Goal: Task Accomplishment & Management: Manage account settings

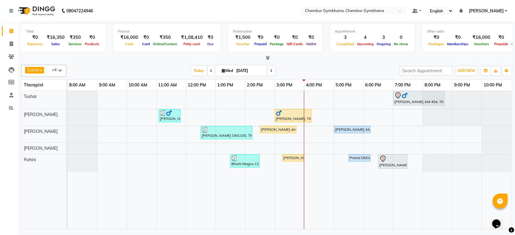
click at [270, 75] on span at bounding box center [271, 70] width 7 height 9
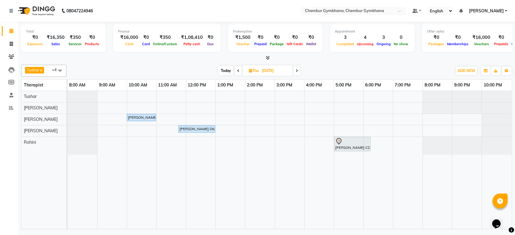
click at [237, 70] on icon at bounding box center [238, 71] width 2 height 4
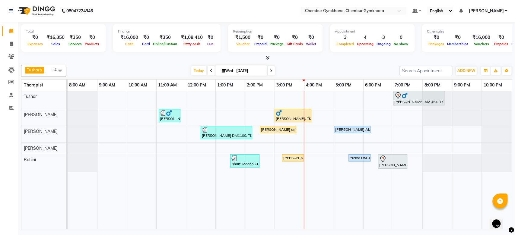
click at [210, 70] on icon at bounding box center [211, 71] width 2 height 4
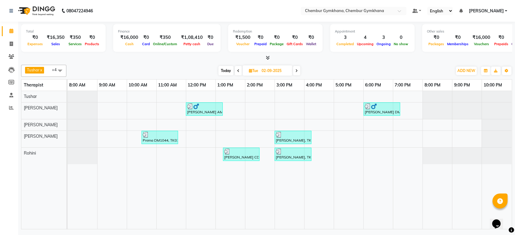
click at [297, 68] on span at bounding box center [296, 70] width 7 height 9
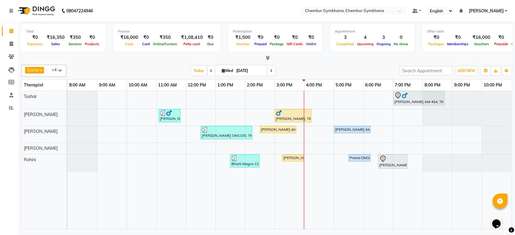
click at [272, 77] on div "[PERSON_NAME] x [PERSON_NAME] x [PERSON_NAME] [PERSON_NAME] x +4 Select All Pap…" at bounding box center [266, 145] width 491 height 167
click at [269, 68] on span at bounding box center [271, 70] width 7 height 9
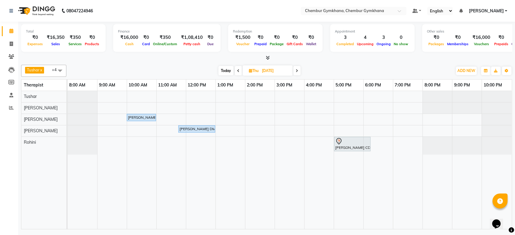
click at [294, 72] on span at bounding box center [296, 70] width 7 height 9
type input "05-09-2025"
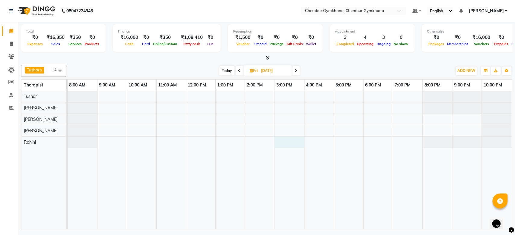
click at [299, 142] on div at bounding box center [290, 160] width 444 height 138
select select "88850"
select select "tentative"
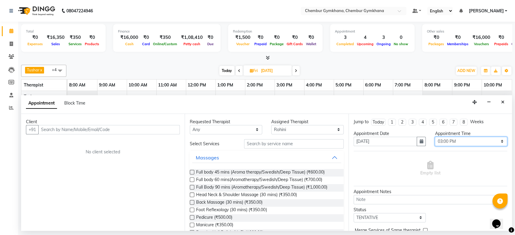
click at [451, 141] on select "Select 09:00 AM 09:15 AM 09:30 AM 09:45 AM 10:00 AM 10:15 AM 10:30 AM 10:45 AM …" at bounding box center [471, 141] width 72 height 9
select select "930"
click at [435, 137] on select "Select 09:00 AM 09:15 AM 09:30 AM 09:45 AM 10:00 AM 10:15 AM 10:30 AM 10:45 AM …" at bounding box center [471, 141] width 72 height 9
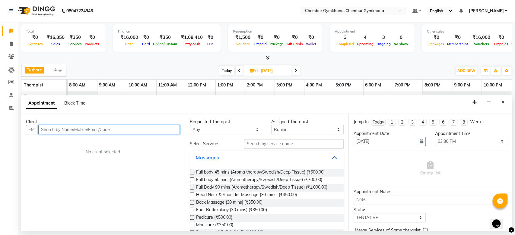
click at [170, 131] on input "text" at bounding box center [109, 129] width 142 height 9
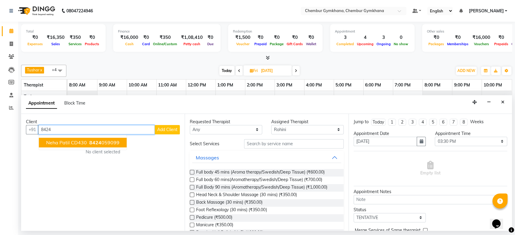
click at [111, 141] on ngb-highlight "8424 059099" at bounding box center [103, 143] width 31 height 6
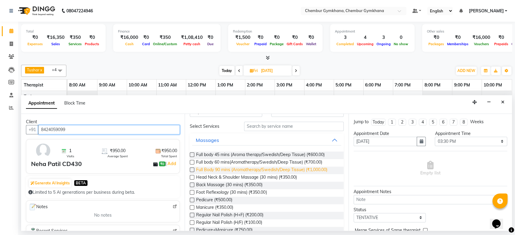
scroll to position [18, 0]
type input "8424059099"
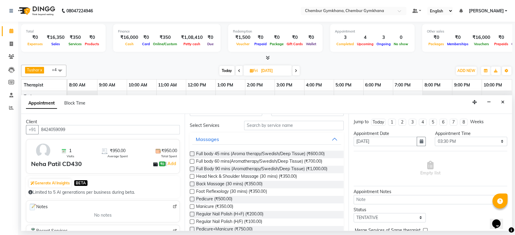
click at [194, 199] on label at bounding box center [192, 199] width 5 height 5
click at [194, 199] on input "checkbox" at bounding box center [192, 200] width 4 height 4
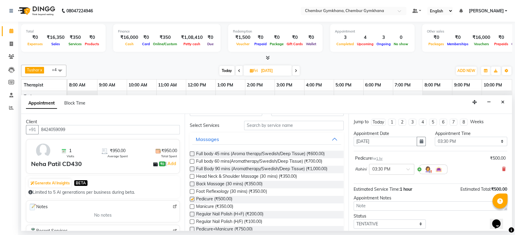
checkbox input "false"
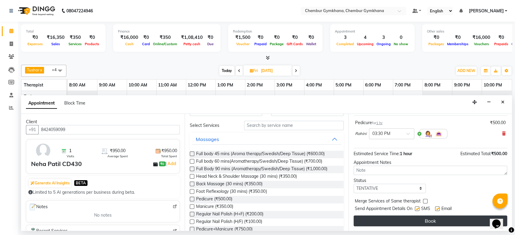
click at [382, 217] on button "Book" at bounding box center [431, 221] width 154 height 11
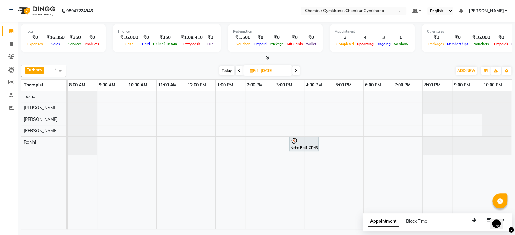
click at [230, 70] on span "Today" at bounding box center [226, 70] width 15 height 9
type input "[DATE]"
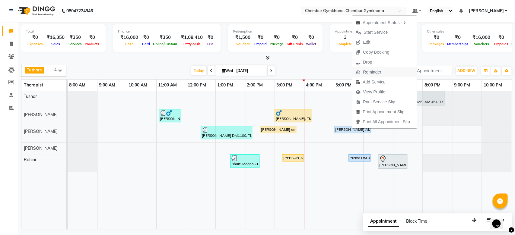
click at [369, 70] on span "Reminder" at bounding box center [372, 72] width 18 height 6
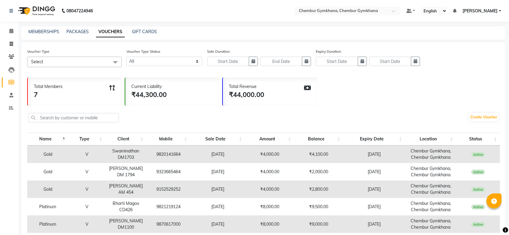
select select
click at [10, 33] on icon at bounding box center [11, 31] width 4 height 5
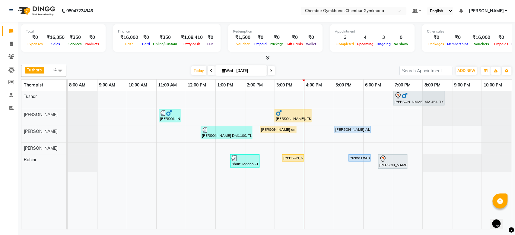
click at [300, 219] on td at bounding box center [290, 160] width 30 height 138
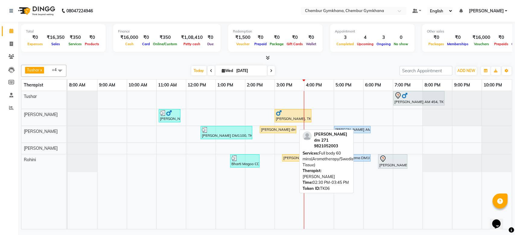
click at [270, 131] on div "[PERSON_NAME] dm 271, TK06, 02:30 PM-03:45 PM, Full body 60 mins(Aromatherapy/S…" at bounding box center [278, 129] width 35 height 5
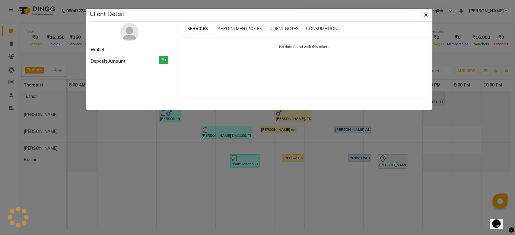
select select "1"
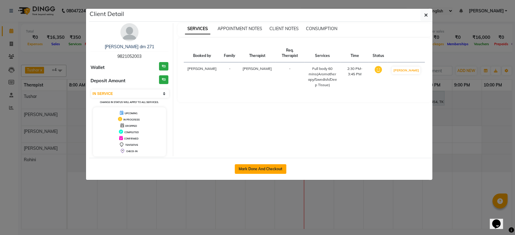
click at [258, 167] on button "Mark Done And Checkout" at bounding box center [261, 170] width 52 height 10
select select "8754"
select select "service"
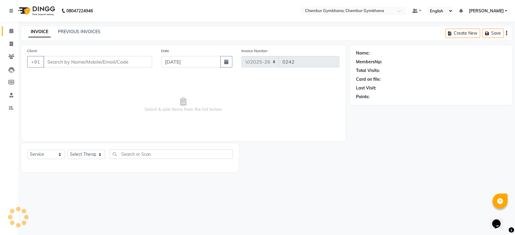
select select "3"
type input "9821052003"
select select "89042"
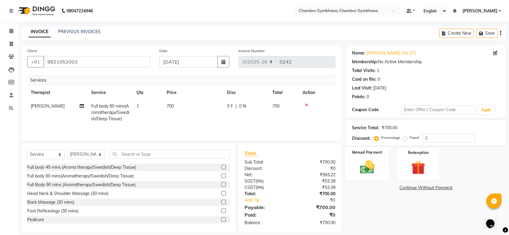
click at [362, 158] on div "Manual Payment" at bounding box center [367, 164] width 44 height 34
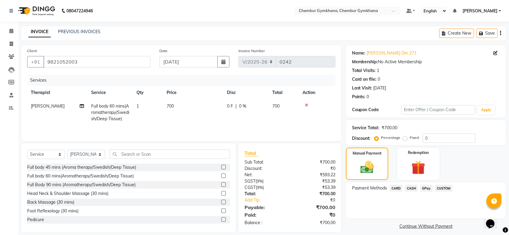
scroll to position [8, 0]
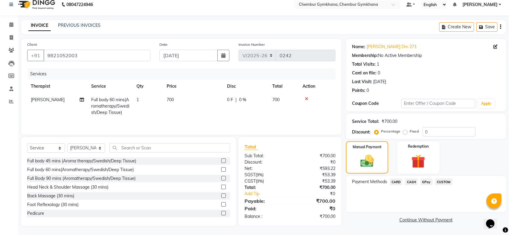
click at [374, 190] on div "Payment Methods CARD CASH GPay CUSTOM" at bounding box center [426, 194] width 160 height 36
click at [416, 179] on span "CASH" at bounding box center [411, 182] width 13 height 7
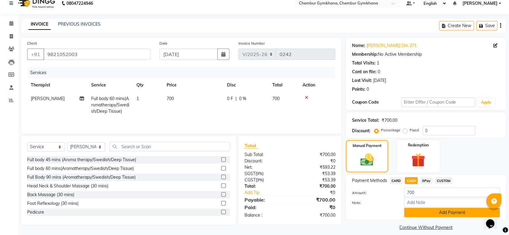
click at [426, 211] on button "Add Payment" at bounding box center [452, 212] width 96 height 9
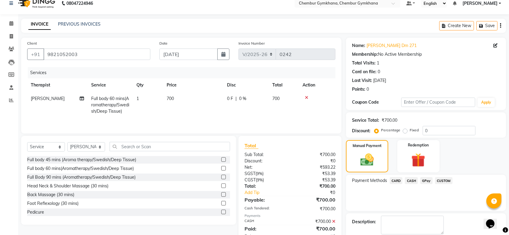
scroll to position [39, 0]
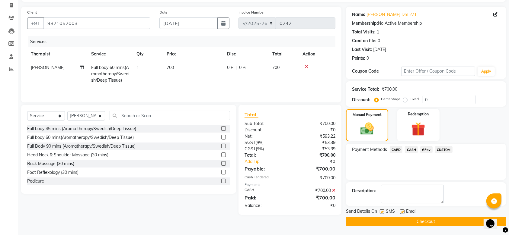
click at [426, 220] on button "Checkout" at bounding box center [426, 221] width 160 height 9
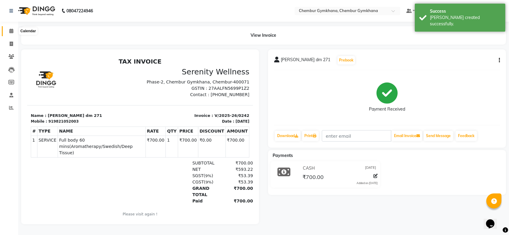
click at [12, 33] on icon at bounding box center [11, 31] width 4 height 5
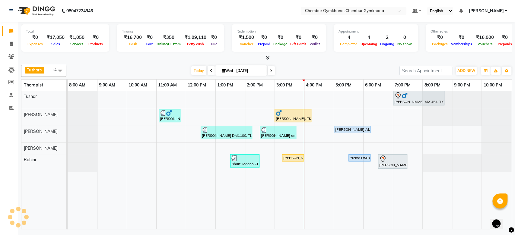
click at [160, 69] on div "[DATE] [DATE]" at bounding box center [232, 70] width 327 height 9
click at [161, 69] on div "[DATE] [DATE]" at bounding box center [232, 70] width 327 height 9
click at [296, 67] on div "[DATE] [DATE]" at bounding box center [232, 70] width 327 height 9
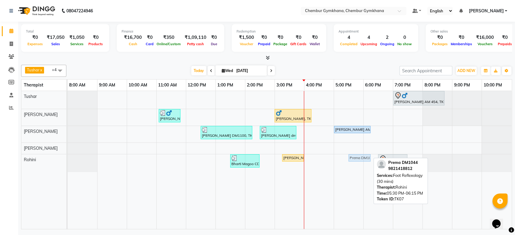
drag, startPoint x: 361, startPoint y: 159, endPoint x: 344, endPoint y: 167, distance: 18.8
click at [344, 167] on div "[PERSON_NAME] AM 454, TK04, 07:00 PM-08:45 PM, Full Body 90 mins (Aromatherapy/…" at bounding box center [290, 160] width 444 height 138
click at [347, 66] on div "[DATE] [DATE]" at bounding box center [232, 70] width 327 height 9
click at [369, 65] on div "[PERSON_NAME] x [PERSON_NAME] x [PERSON_NAME] [PERSON_NAME] x +4 Select All Pap…" at bounding box center [266, 71] width 491 height 12
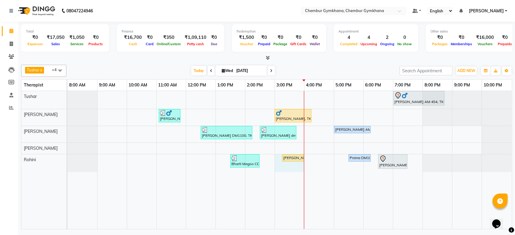
click at [297, 162] on div "[PERSON_NAME] AM 454, TK04, 07:00 PM-08:45 PM, Full Body 90 mins (Aromatherapy/…" at bounding box center [290, 160] width 444 height 138
select select "88850"
select select "900"
select select "tentative"
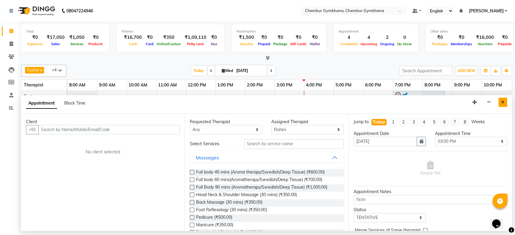
click at [499, 100] on button "Close" at bounding box center [503, 102] width 9 height 9
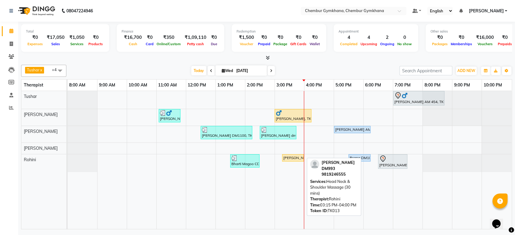
click at [289, 156] on div "[PERSON_NAME] DM993, TK13, 03:15 PM-04:00 PM, Head Neck & Shoulder Massage (30 …" at bounding box center [293, 157] width 21 height 5
select select "1"
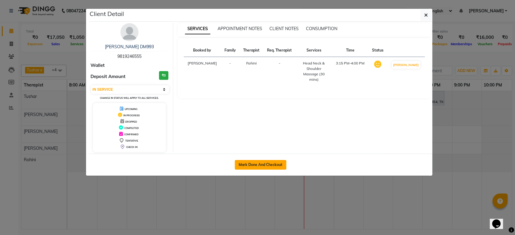
click at [274, 166] on button "Mark Done And Checkout" at bounding box center [261, 165] width 52 height 10
select select "8754"
select select "service"
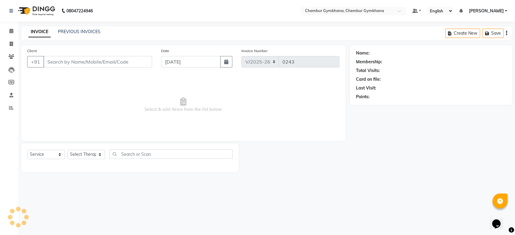
select select "3"
type input "9819246555"
select select "88850"
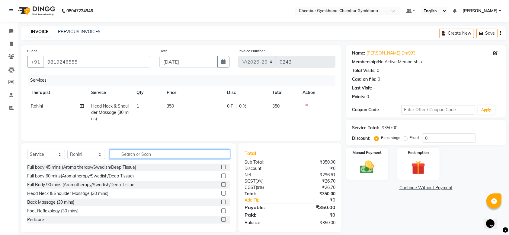
click at [133, 156] on input "text" at bounding box center [170, 154] width 120 height 9
click at [221, 213] on label at bounding box center [223, 211] width 5 height 5
click at [221, 213] on input "checkbox" at bounding box center [223, 212] width 4 height 4
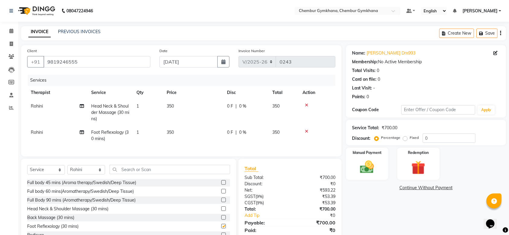
checkbox input "false"
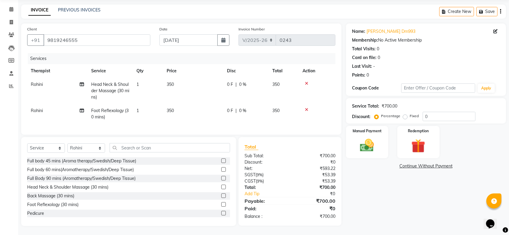
scroll to position [22, 0]
click at [370, 142] on img at bounding box center [367, 145] width 24 height 17
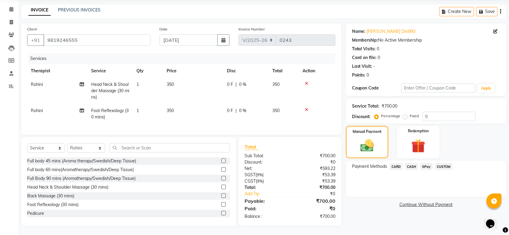
click at [412, 166] on span "CASH" at bounding box center [411, 166] width 13 height 7
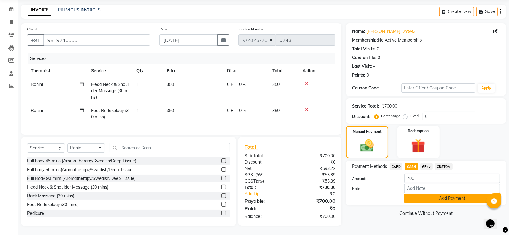
click at [425, 197] on button "Add Payment" at bounding box center [452, 198] width 96 height 9
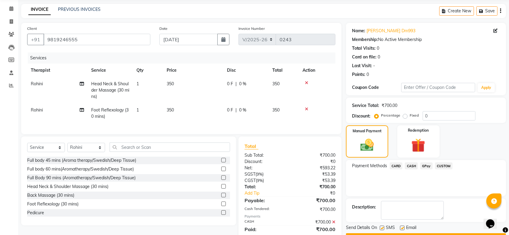
scroll to position [48, 0]
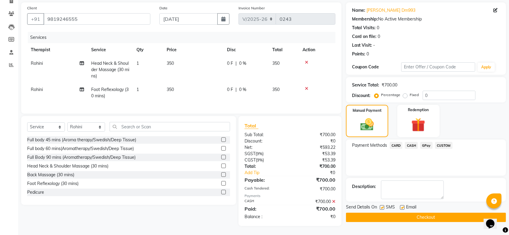
click at [425, 213] on button "Checkout" at bounding box center [426, 217] width 160 height 9
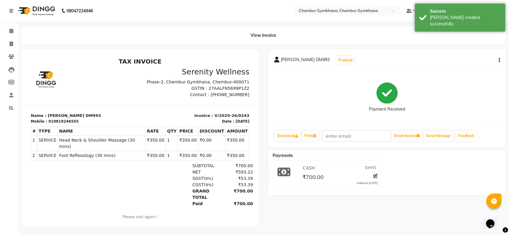
drag, startPoint x: 192, startPoint y: 68, endPoint x: 53, endPoint y: 42, distance: 141.3
click at [53, 55] on html "TAX INVOICE Serenity Wellness Phase-2, Chembur Gymkhana, Chembur-400071 GSTIN :…" at bounding box center [140, 142] width 226 height 175
click at [53, 42] on div "View Invoice" at bounding box center [263, 35] width 485 height 18
click at [12, 30] on icon at bounding box center [11, 31] width 4 height 5
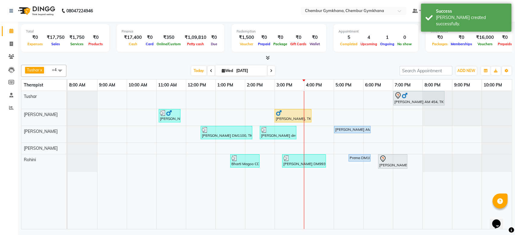
click at [301, 61] on div "Total ₹0 Expenses ₹17,750 Sales ₹1,750 Services ₹0 Products Finance ₹17,400 Cas…" at bounding box center [266, 127] width 497 height 210
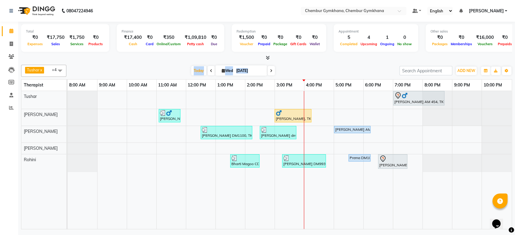
click at [163, 66] on div "[DATE] [DATE]" at bounding box center [232, 70] width 327 height 9
click at [126, 68] on div "[DATE] [DATE]" at bounding box center [232, 70] width 327 height 9
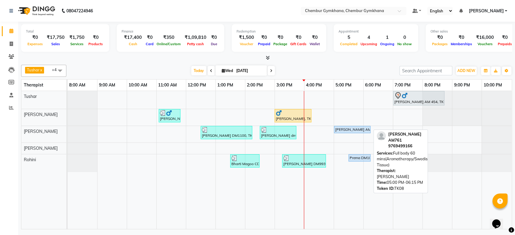
click at [353, 129] on div "[PERSON_NAME] AM761, TK08, 05:00 PM-06:15 PM, Full body 60 mins(Aromatherapy/Sw…" at bounding box center [352, 129] width 35 height 5
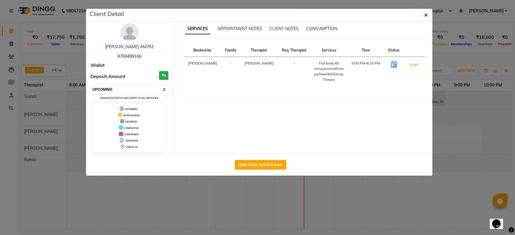
click at [161, 91] on select "Select IN SERVICE CONFIRMED TENTATIVE CHECK IN MARK DONE DROPPED UPCOMING" at bounding box center [130, 89] width 78 height 8
select select "1"
click at [91, 85] on select "Select IN SERVICE CONFIRMED TENTATIVE CHECK IN MARK DONE DROPPED UPCOMING" at bounding box center [130, 89] width 78 height 8
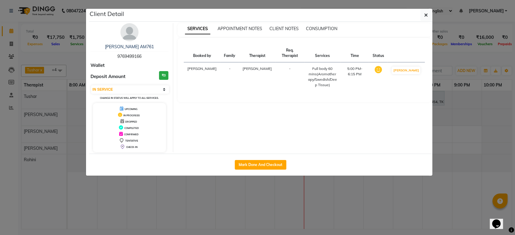
click at [470, 83] on ngb-modal-window "Client Detail [PERSON_NAME] AM761 9769499166 Wallet Deposit Amount ₹0 Select IN…" at bounding box center [257, 117] width 515 height 235
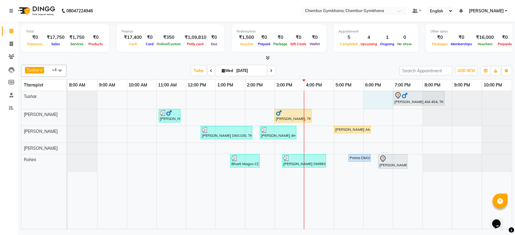
click at [365, 100] on div "[PERSON_NAME] AM 454, TK04, 07:00 PM-08:45 PM, Full Body 90 mins (Aromatherapy/…" at bounding box center [290, 160] width 444 height 138
select select "88851"
select select "1080"
select select "tentative"
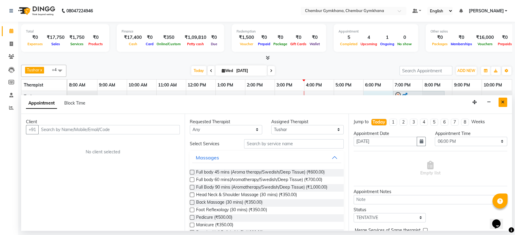
click at [501, 100] on button "Close" at bounding box center [503, 102] width 9 height 9
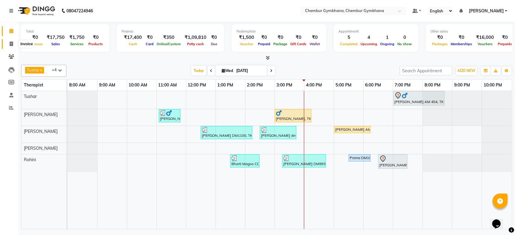
click at [15, 41] on span at bounding box center [11, 44] width 11 height 7
select select "8754"
select select "service"
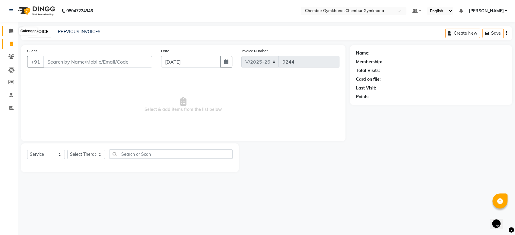
click at [12, 31] on icon at bounding box center [11, 31] width 4 height 5
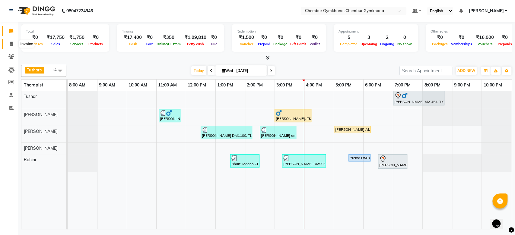
click at [9, 45] on span at bounding box center [11, 44] width 11 height 7
select select "service"
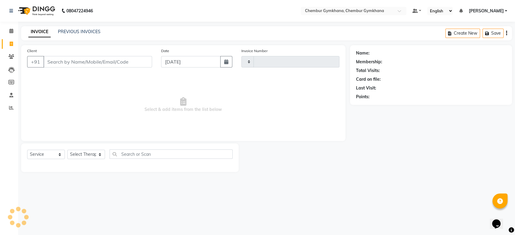
type input "0244"
select select "8754"
click at [10, 30] on icon at bounding box center [11, 31] width 4 height 5
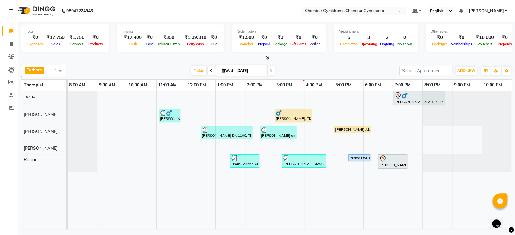
click at [345, 70] on div "[DATE] [DATE]" at bounding box center [232, 70] width 327 height 9
click at [11, 60] on link "Clients" at bounding box center [9, 57] width 14 height 10
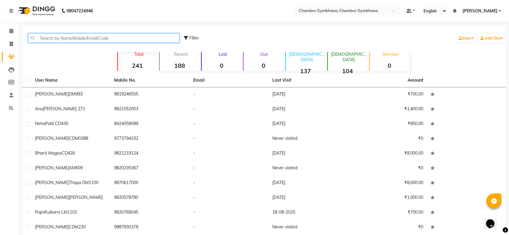
click at [87, 40] on input "text" at bounding box center [103, 38] width 151 height 9
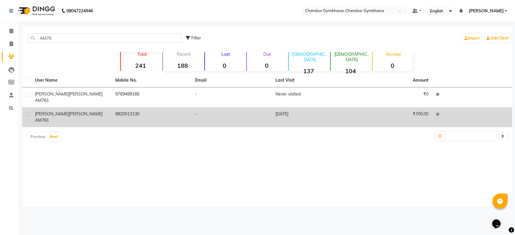
click at [152, 109] on td "9820013130" at bounding box center [152, 117] width 80 height 20
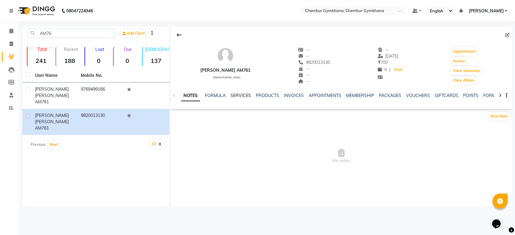
click at [244, 94] on link "SERVICES" at bounding box center [241, 95] width 21 height 5
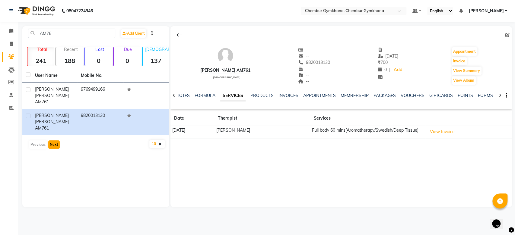
click at [52, 141] on button "Next" at bounding box center [53, 145] width 11 height 8
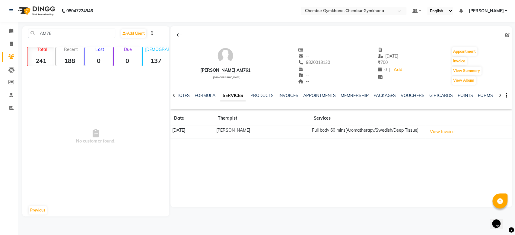
click at [174, 95] on icon at bounding box center [174, 96] width 3 height 4
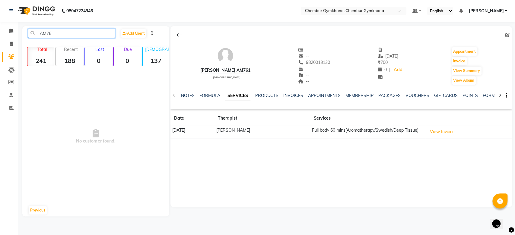
click at [79, 32] on input "AM76" at bounding box center [71, 33] width 87 height 9
type input "AM761"
click at [37, 212] on button "Previous" at bounding box center [38, 210] width 18 height 8
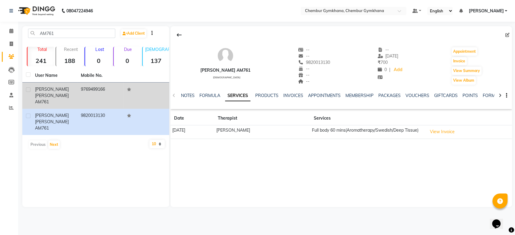
click at [69, 96] on div "[PERSON_NAME] AM761" at bounding box center [54, 95] width 39 height 19
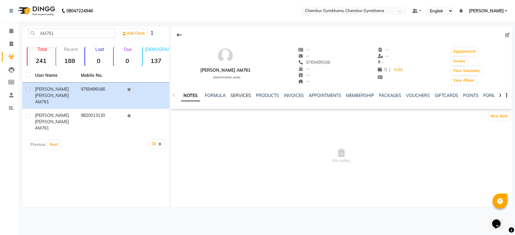
click at [238, 94] on link "SERVICES" at bounding box center [241, 95] width 21 height 5
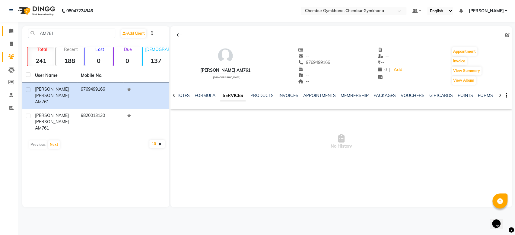
click at [10, 35] on link "Calendar" at bounding box center [9, 31] width 14 height 10
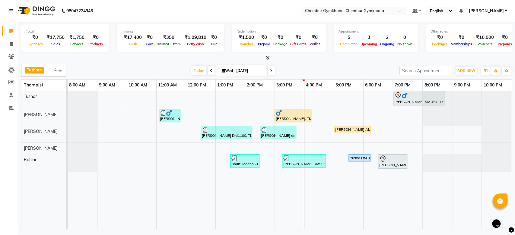
click at [210, 69] on icon at bounding box center [211, 71] width 2 height 4
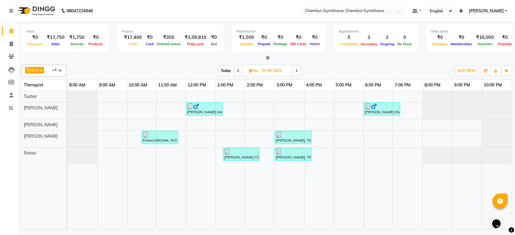
click at [238, 69] on icon at bounding box center [238, 71] width 2 height 4
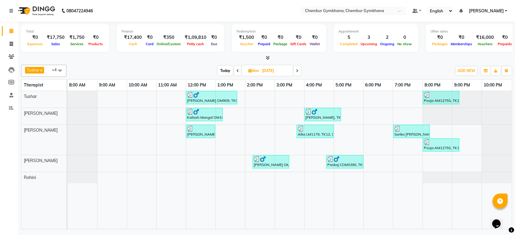
click at [296, 72] on icon at bounding box center [297, 71] width 2 height 4
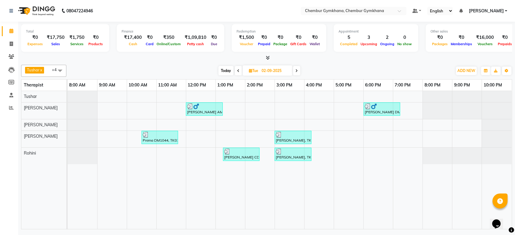
click at [226, 70] on span "Today" at bounding box center [226, 70] width 15 height 9
type input "[DATE]"
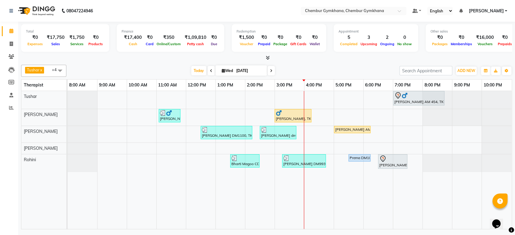
click at [309, 69] on div "[DATE] [DATE]" at bounding box center [232, 70] width 327 height 9
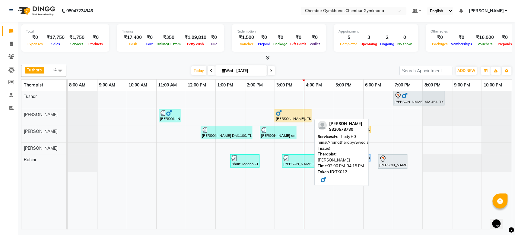
click at [296, 117] on div "[PERSON_NAME], TK12, 03:00 PM-04:15 PM, Full body 60 mins(Aromatherapy/Swedish/…" at bounding box center [293, 115] width 36 height 11
select select "1"
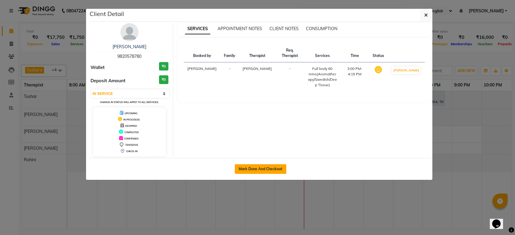
click at [263, 166] on button "Mark Done And Checkout" at bounding box center [261, 170] width 52 height 10
select select "8754"
select select "service"
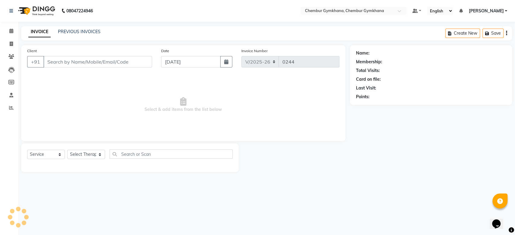
select select "3"
type input "9820578780"
select select "88853"
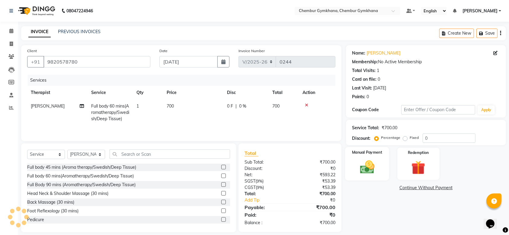
click at [377, 164] on img at bounding box center [367, 167] width 24 height 17
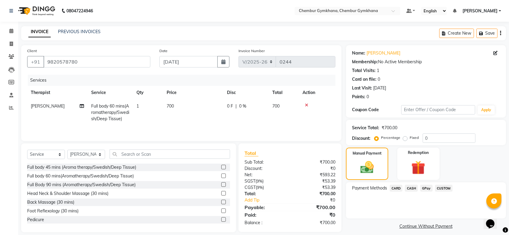
click at [428, 188] on span "GPay" at bounding box center [426, 188] width 12 height 7
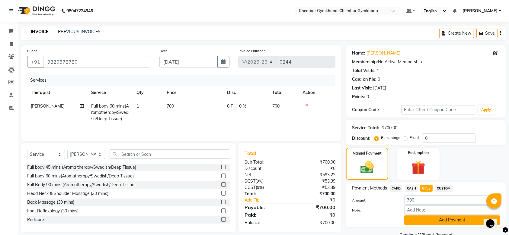
click at [432, 221] on button "Add Payment" at bounding box center [452, 220] width 96 height 9
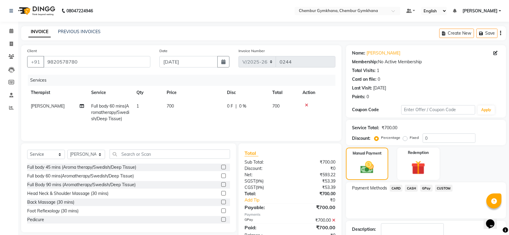
scroll to position [39, 0]
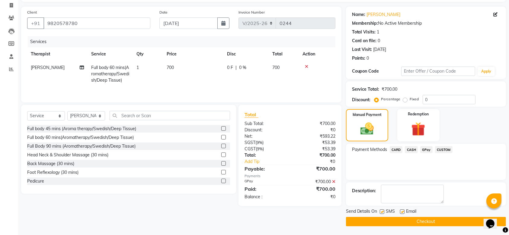
click at [420, 221] on button "Checkout" at bounding box center [426, 221] width 160 height 9
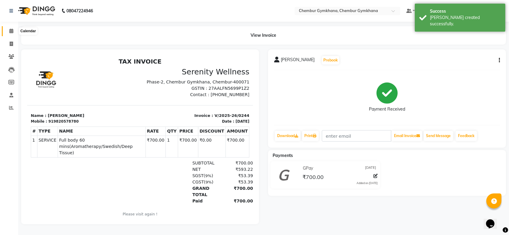
click at [7, 29] on span at bounding box center [11, 31] width 11 height 7
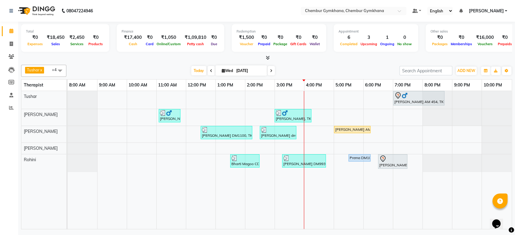
click at [158, 67] on div "[DATE] [DATE]" at bounding box center [232, 70] width 327 height 9
click at [195, 70] on span "Today" at bounding box center [198, 70] width 15 height 9
click at [145, 72] on div "[DATE] [DATE]" at bounding box center [232, 70] width 327 height 9
click at [361, 156] on div "Prema DM1044, TK07, 05:30 PM-06:15 PM, Foot Reflexology (30 mins)" at bounding box center [359, 157] width 21 height 5
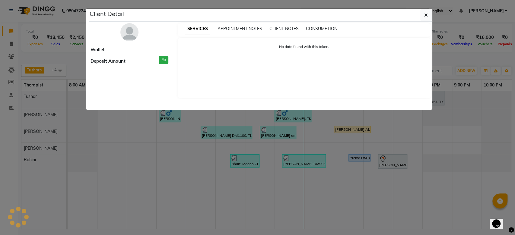
select select "5"
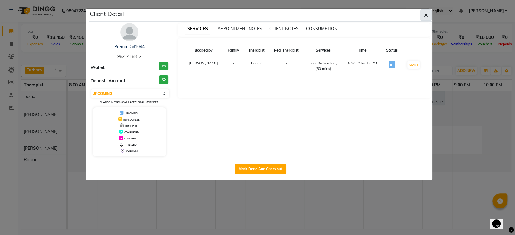
click at [424, 13] on icon "button" at bounding box center [426, 15] width 4 height 5
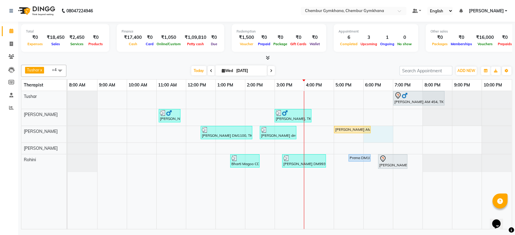
click at [371, 136] on div "[PERSON_NAME] AM 454, TK04, 07:00 PM-08:45 PM, Full Body 90 mins (Aromatherapy/…" at bounding box center [290, 160] width 444 height 138
select select "89042"
select select "1080"
select select "tentative"
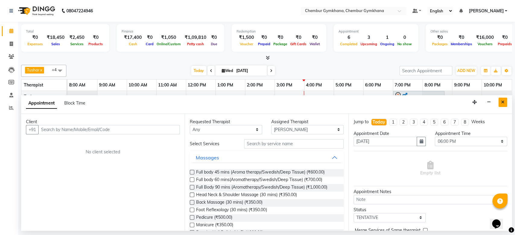
click at [504, 101] on icon "Close" at bounding box center [502, 102] width 3 height 4
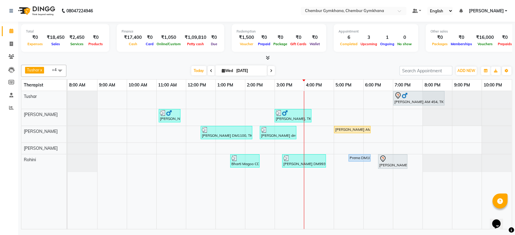
click at [360, 64] on div "[PERSON_NAME] x [PERSON_NAME] x [PERSON_NAME] [PERSON_NAME] x +4 Select All Pap…" at bounding box center [266, 145] width 491 height 167
click at [356, 70] on div "[DATE] [DATE]" at bounding box center [232, 70] width 327 height 9
click at [342, 96] on div "[PERSON_NAME] AM 454, TK04, 07:00 PM-08:45 PM, Full Body 90 mins (Aromatherapy/…" at bounding box center [290, 160] width 444 height 138
select select "88851"
select select "1020"
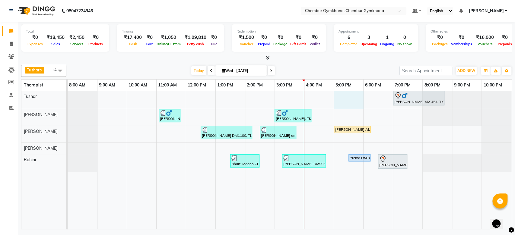
select select "tentative"
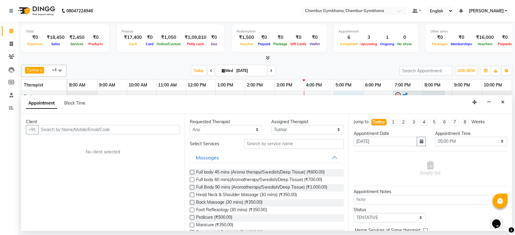
click at [144, 128] on input "text" at bounding box center [109, 129] width 142 height 9
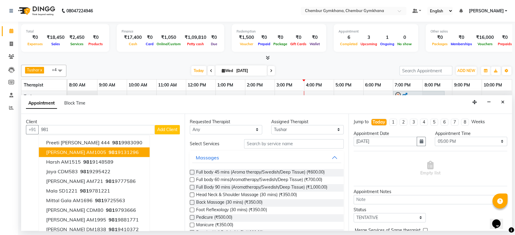
click at [107, 152] on ngb-highlight "[PHONE_NUMBER]" at bounding box center [122, 152] width 31 height 6
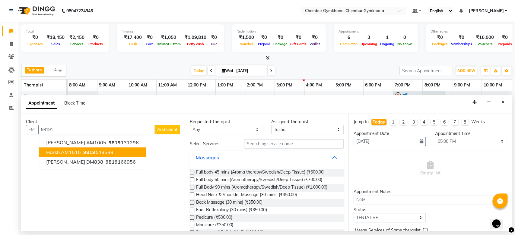
click at [110, 152] on ngb-highlight "98191 48589" at bounding box center [97, 152] width 31 height 6
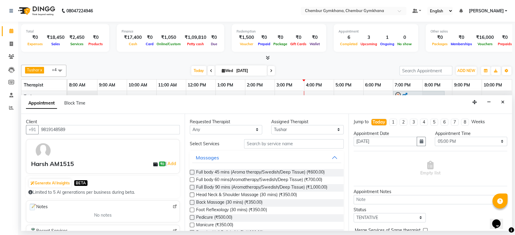
type input "9819148589"
click at [191, 178] on label at bounding box center [192, 180] width 5 height 5
click at [191, 179] on input "checkbox" at bounding box center [192, 181] width 4 height 4
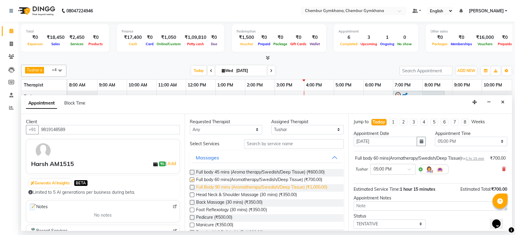
checkbox input "false"
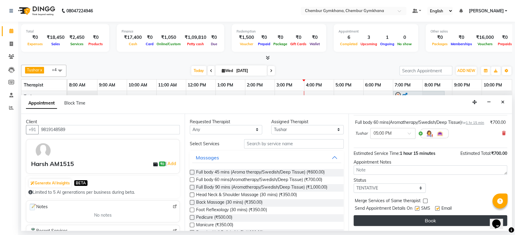
click at [433, 222] on button "Book" at bounding box center [431, 221] width 154 height 11
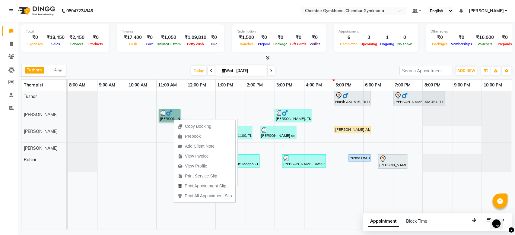
click at [169, 112] on link "[PERSON_NAME] DM1417, TK10, 11:05 AM-11:50 AM, Foot Reflexology (30 mins)" at bounding box center [170, 115] width 22 height 13
select select "3"
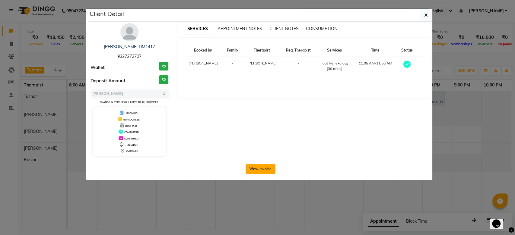
click at [253, 170] on button "View Invoice" at bounding box center [261, 170] width 30 height 10
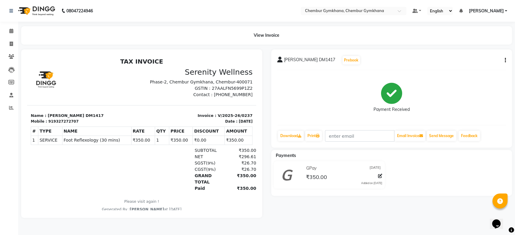
click at [27, 41] on div "View Invoice" at bounding box center [266, 35] width 491 height 18
click at [16, 34] on span at bounding box center [11, 31] width 11 height 7
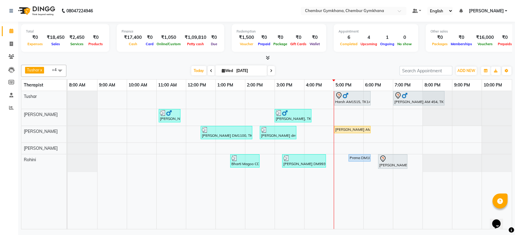
click at [270, 67] on span at bounding box center [271, 70] width 7 height 9
type input "[DATE]"
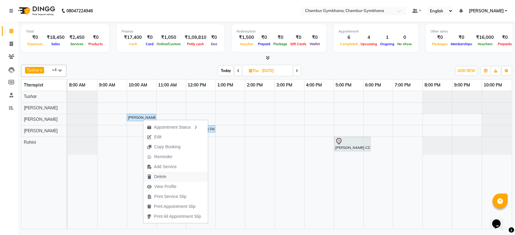
click at [174, 175] on button "Delete" at bounding box center [175, 177] width 65 height 10
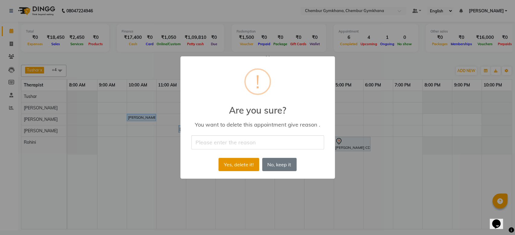
click at [241, 163] on button "Yes, delete it!" at bounding box center [239, 164] width 40 height 13
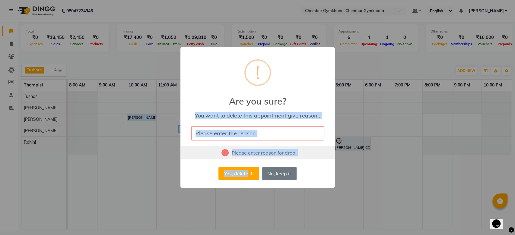
drag, startPoint x: 241, startPoint y: 163, endPoint x: 253, endPoint y: 132, distance: 33.0
click at [253, 132] on div "× ! Are you sure? You want to delete this appointment give reason . Please ente…" at bounding box center [258, 117] width 155 height 141
click at [253, 132] on input "text" at bounding box center [257, 133] width 133 height 14
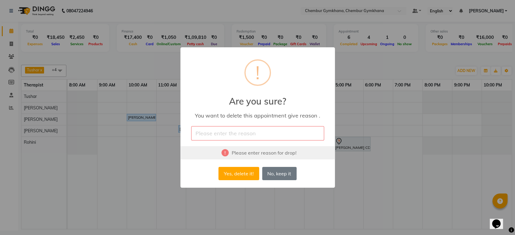
click at [266, 131] on input "text" at bounding box center [257, 133] width 133 height 14
type input "cancel"
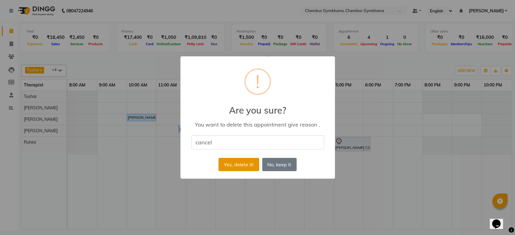
click at [239, 162] on button "Yes, delete it!" at bounding box center [239, 164] width 40 height 13
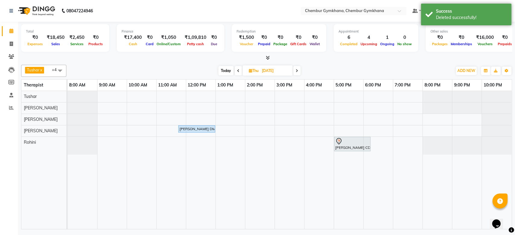
click at [228, 69] on span "Today" at bounding box center [226, 70] width 15 height 9
type input "[DATE]"
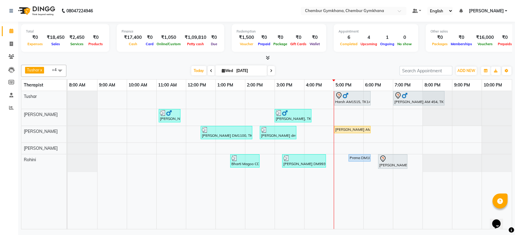
click at [251, 73] on input "[DATE]" at bounding box center [250, 70] width 30 height 9
select select "9"
select select "2025"
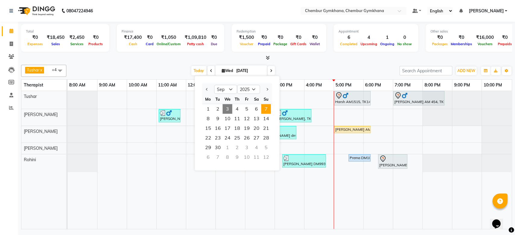
click at [264, 111] on span "7" at bounding box center [266, 109] width 10 height 10
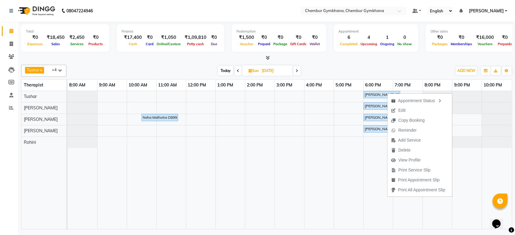
click at [404, 68] on div "[DATE] [DATE]" at bounding box center [259, 70] width 380 height 9
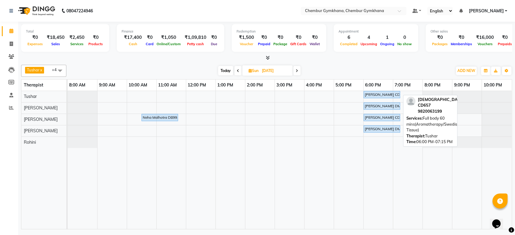
click at [377, 93] on div "[PERSON_NAME] CD657, 06:00 PM-07:15 PM, Full body 60 mins(Aromatherapy/Swedish/…" at bounding box center [381, 94] width 35 height 5
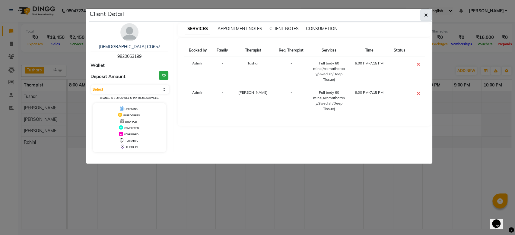
click at [425, 13] on icon "button" at bounding box center [426, 15] width 4 height 5
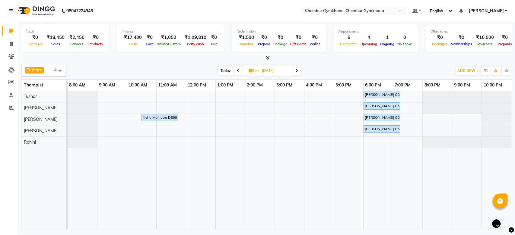
click at [222, 69] on span "Today" at bounding box center [225, 70] width 15 height 9
type input "[DATE]"
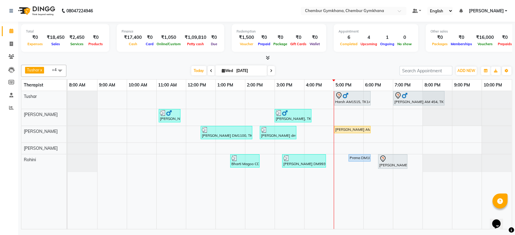
click at [243, 68] on input "[DATE]" at bounding box center [250, 70] width 30 height 9
select select "9"
select select "2025"
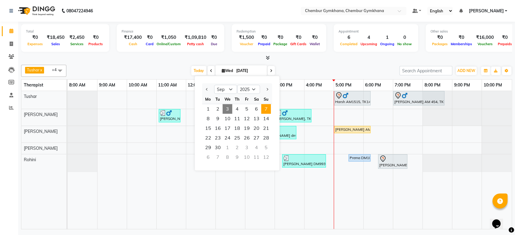
click at [267, 110] on span "7" at bounding box center [266, 109] width 10 height 10
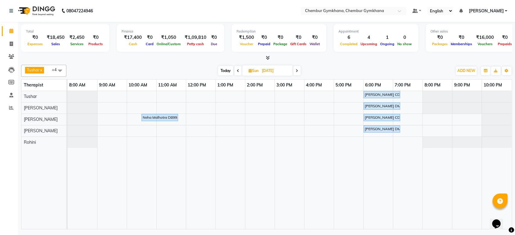
click at [327, 66] on div "[DATE] [DATE]" at bounding box center [259, 70] width 380 height 9
click at [220, 72] on span "Today" at bounding box center [225, 70] width 15 height 9
type input "[DATE]"
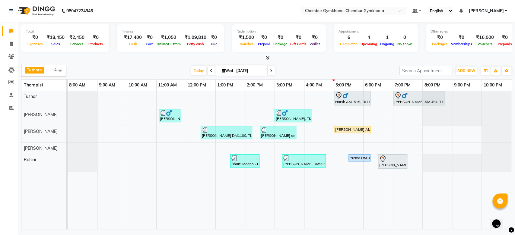
click at [335, 52] on div "Total ₹0 Expenses ₹18,450 Sales ₹2,450 Services ₹0 Products Finance ₹17,400 Cas…" at bounding box center [266, 39] width 491 height 30
click at [333, 62] on div "Total ₹0 Expenses ₹18,450 Sales ₹2,450 Services ₹0 Products Finance ₹17,400 Cas…" at bounding box center [266, 127] width 497 height 210
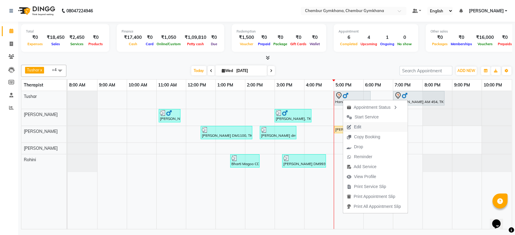
click at [374, 130] on button "Edit" at bounding box center [375, 127] width 65 height 10
select select "tentative"
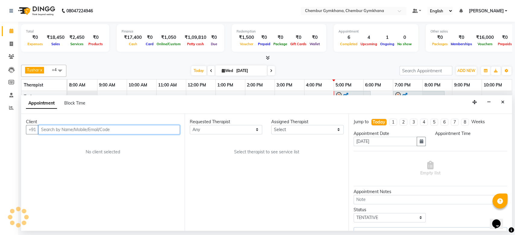
select select "88851"
select select "1020"
select select "4397"
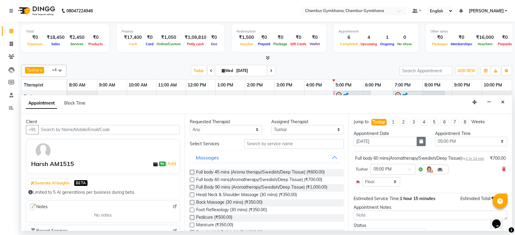
click at [421, 141] on button "button" at bounding box center [421, 141] width 9 height 9
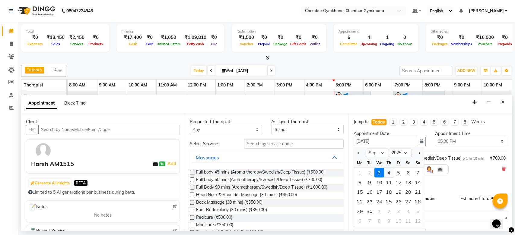
click at [388, 175] on div "4" at bounding box center [389, 173] width 10 height 10
type input "[DATE]"
select select "1020"
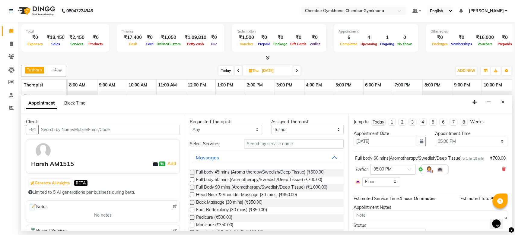
scroll to position [34, 0]
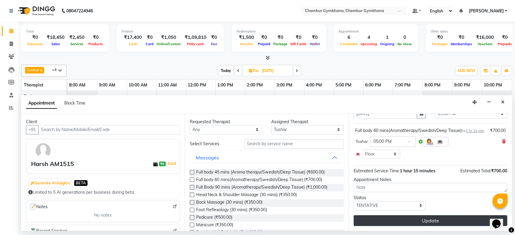
click at [392, 221] on button "Update" at bounding box center [431, 221] width 154 height 11
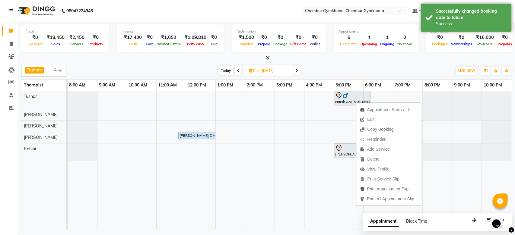
click at [356, 102] on div "Appointment Status Edit Copy Booking Reminder Add Service [GEOGRAPHIC_DATA] Vie…" at bounding box center [388, 154] width 65 height 104
drag, startPoint x: 356, startPoint y: 102, endPoint x: 381, endPoint y: 158, distance: 61.5
click at [381, 158] on div "Appointment Status Edit Copy Booking Reminder Add Service [GEOGRAPHIC_DATA] Vie…" at bounding box center [388, 154] width 65 height 104
click at [381, 158] on span "Delete" at bounding box center [370, 160] width 27 height 10
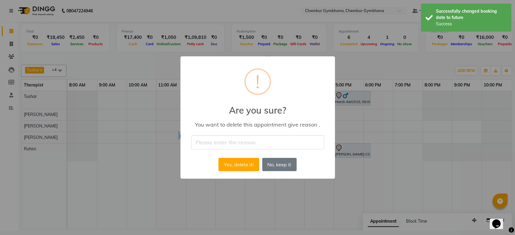
click at [246, 141] on input "text" at bounding box center [257, 143] width 133 height 14
type input "cancel"
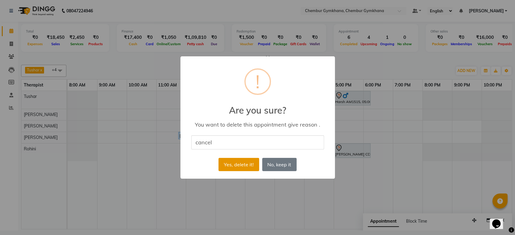
click at [242, 168] on button "Yes, delete it!" at bounding box center [239, 164] width 40 height 13
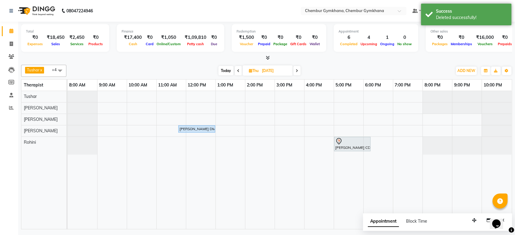
click at [224, 71] on span "Today" at bounding box center [226, 70] width 15 height 9
type input "[DATE]"
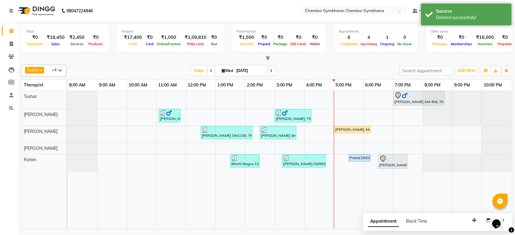
click at [308, 66] on div "[PERSON_NAME] x [PERSON_NAME] x [PERSON_NAME] [PERSON_NAME] x +4 Select All Pap…" at bounding box center [266, 71] width 491 height 12
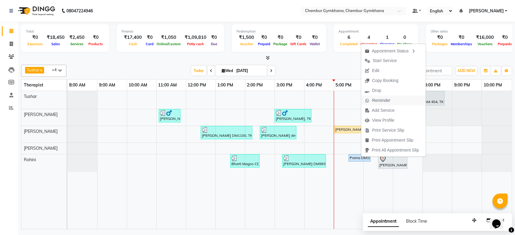
click at [385, 105] on span "Reminder" at bounding box center [377, 101] width 33 height 10
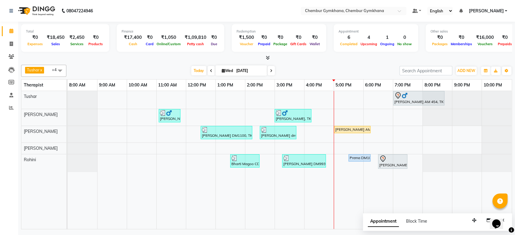
click at [321, 73] on div "[DATE] [DATE]" at bounding box center [232, 70] width 327 height 9
click at [472, 223] on button "button" at bounding box center [475, 220] width 10 height 9
click at [361, 160] on div "Prema DM1044, TK07, 05:30 PM-06:15 PM, Foot Reflexology (30 mins)" at bounding box center [359, 157] width 21 height 5
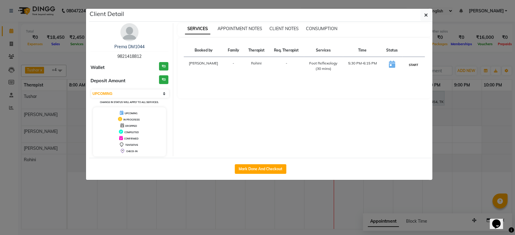
click at [408, 64] on button "START" at bounding box center [414, 65] width 12 height 8
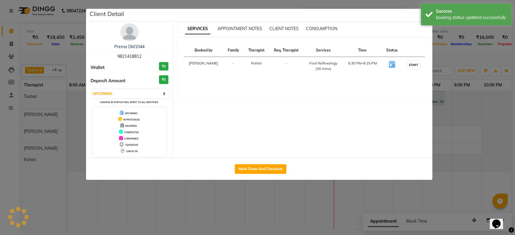
select select "1"
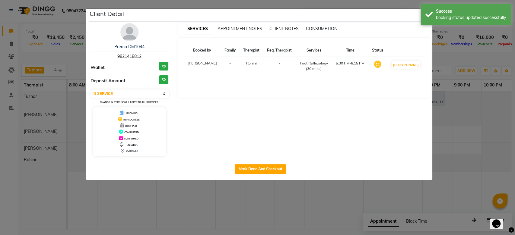
click at [469, 185] on ngb-modal-window "Client Detail Prema DM1044 9821418812 Wallet ₹0 Deposit Amount ₹0 Select IN SER…" at bounding box center [257, 117] width 515 height 235
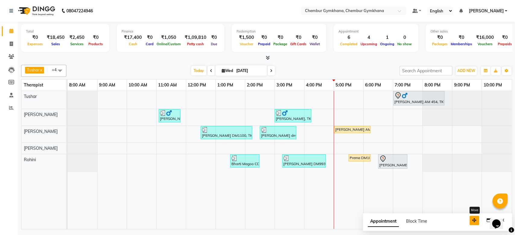
click at [476, 222] on icon "button" at bounding box center [474, 221] width 4 height 4
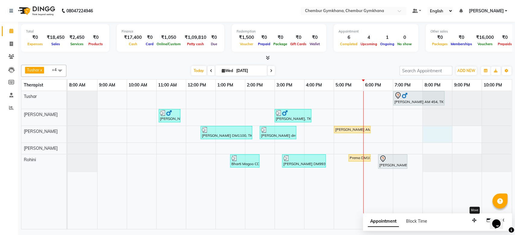
click at [427, 135] on div "[PERSON_NAME] AM 454, TK04, 07:00 PM-08:45 PM, Full Body 90 mins (Aromatherapy/…" at bounding box center [290, 160] width 444 height 138
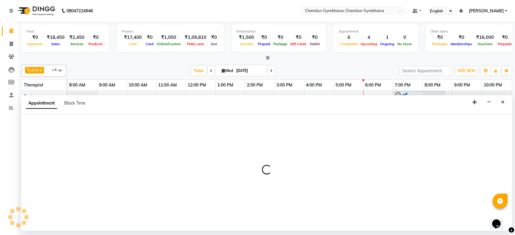
select select "89042"
select select "1200"
select select "tentative"
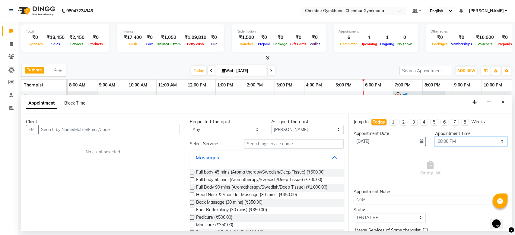
click at [437, 141] on select "Select 09:00 AM 09:15 AM 09:30 AM 09:45 AM 10:00 AM 10:15 AM 10:30 AM 10:45 AM …" at bounding box center [471, 141] width 72 height 9
select select "1185"
click at [435, 137] on select "Select 09:00 AM 09:15 AM 09:30 AM 09:45 AM 10:00 AM 10:15 AM 10:30 AM 10:45 AM …" at bounding box center [471, 141] width 72 height 9
click at [193, 178] on label at bounding box center [192, 180] width 5 height 5
click at [193, 179] on input "checkbox" at bounding box center [192, 181] width 4 height 4
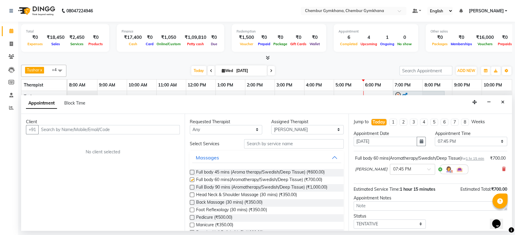
checkbox input "false"
click at [92, 132] on input "text" at bounding box center [109, 129] width 142 height 9
click at [458, 139] on select "Select 09:00 AM 09:15 AM 09:30 AM 09:45 AM 10:00 AM 10:15 AM 10:30 AM 10:45 AM …" at bounding box center [471, 141] width 72 height 9
select select "1170"
click at [435, 137] on select "Select 09:00 AM 09:15 AM 09:30 AM 09:45 AM 10:00 AM 10:15 AM 10:30 AM 10:45 AM …" at bounding box center [471, 141] width 72 height 9
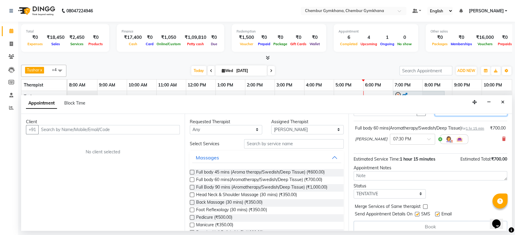
scroll to position [0, 0]
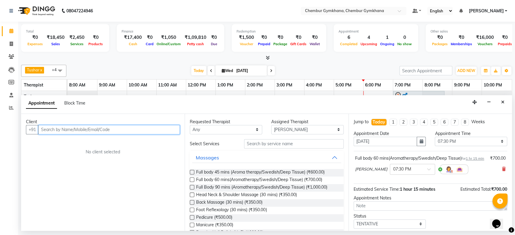
click at [138, 131] on input "text" at bounding box center [109, 129] width 142 height 9
type input "8369134874"
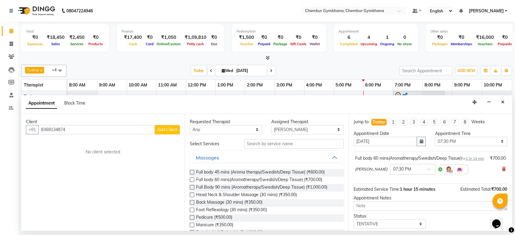
click at [165, 131] on span "Add Client" at bounding box center [167, 129] width 20 height 5
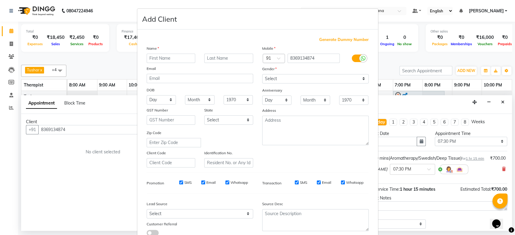
click at [160, 59] on input "text" at bounding box center [171, 58] width 49 height 9
click at [205, 59] on input "text" at bounding box center [228, 58] width 49 height 9
click at [180, 57] on input "Anjali" at bounding box center [171, 58] width 49 height 9
type input "[PERSON_NAME]"
click at [213, 57] on input "text" at bounding box center [228, 58] width 49 height 9
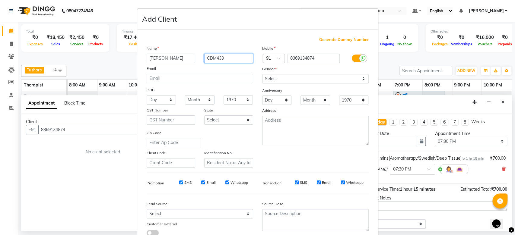
scroll to position [42, 0]
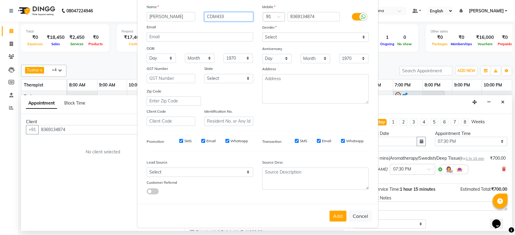
type input "CDM433"
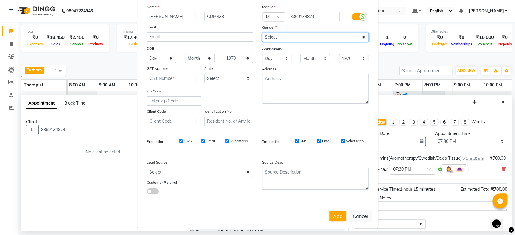
click at [290, 41] on select "Select [DEMOGRAPHIC_DATA] [DEMOGRAPHIC_DATA] Other Prefer Not To Say" at bounding box center [315, 37] width 107 height 9
select select "[DEMOGRAPHIC_DATA]"
click at [262, 33] on select "Select [DEMOGRAPHIC_DATA] [DEMOGRAPHIC_DATA] Other Prefer Not To Say" at bounding box center [315, 37] width 107 height 9
click at [332, 212] on button "Add" at bounding box center [338, 216] width 17 height 11
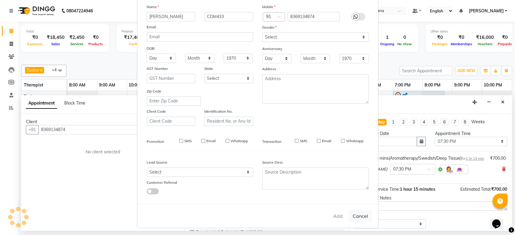
select select
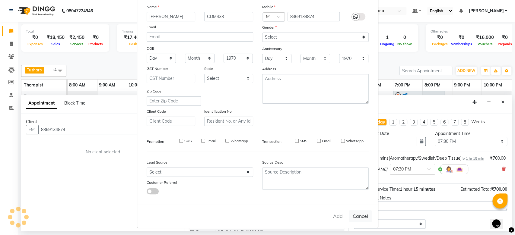
select select
checkbox input "false"
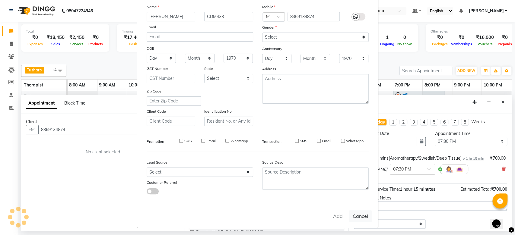
checkbox input "false"
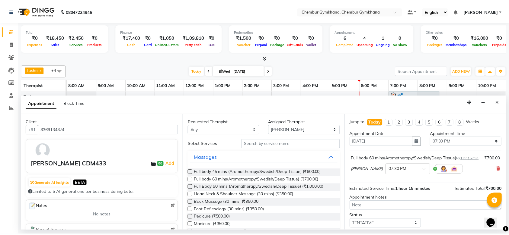
scroll to position [42, 0]
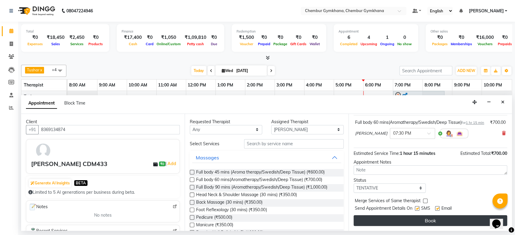
click at [433, 217] on button "Book" at bounding box center [431, 221] width 154 height 11
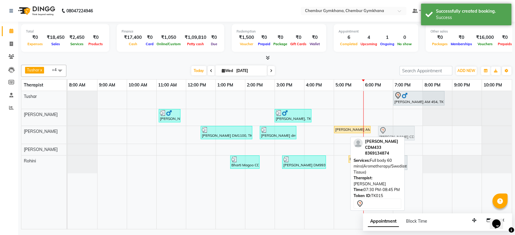
drag, startPoint x: 417, startPoint y: 137, endPoint x: 392, endPoint y: 135, distance: 25.2
click at [68, 135] on div "[PERSON_NAME] DM1100, TK05, 12:30 PM-02:15 PM, Full Body 90 mins (Aromatherapy/…" at bounding box center [68, 135] width 0 height 18
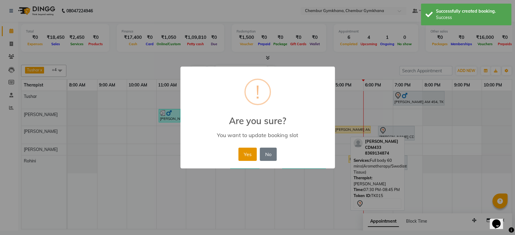
click at [252, 151] on button "Yes" at bounding box center [247, 154] width 18 height 13
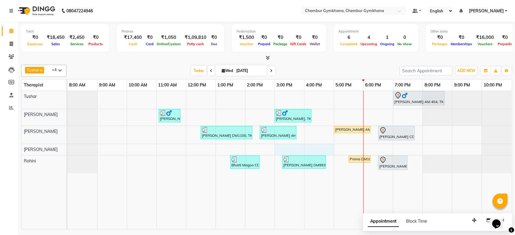
drag, startPoint x: 280, startPoint y: 149, endPoint x: 341, endPoint y: 124, distance: 65.5
click at [341, 124] on tr at bounding box center [290, 160] width 444 height 138
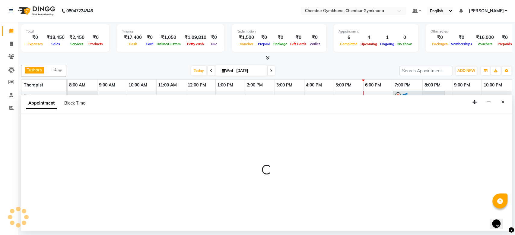
select select "89090"
select select "900"
select select "tentative"
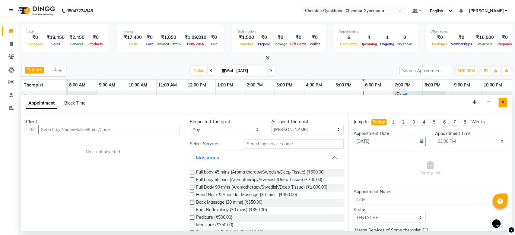
click at [507, 102] on button "Close" at bounding box center [503, 102] width 9 height 9
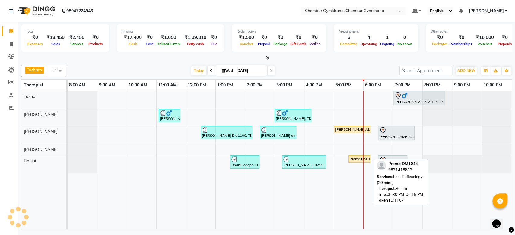
click at [363, 158] on div "Prema DM1044, TK07, 05:30 PM-06:15 PM, Foot Reflexology (30 mins)" at bounding box center [359, 159] width 21 height 5
select select "1"
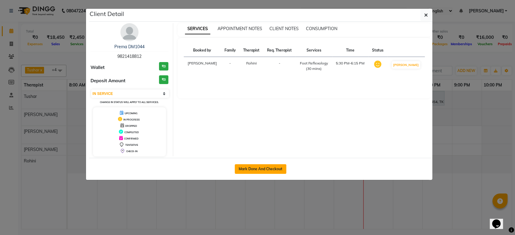
click at [273, 166] on button "Mark Done And Checkout" at bounding box center [261, 170] width 52 height 10
select select "8754"
select select "service"
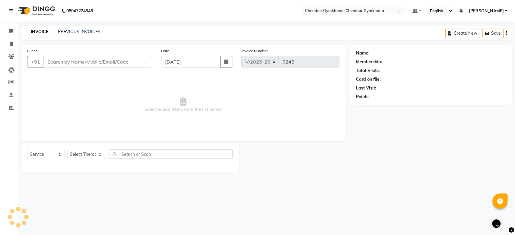
select select "3"
type input "9821418812"
select select "88850"
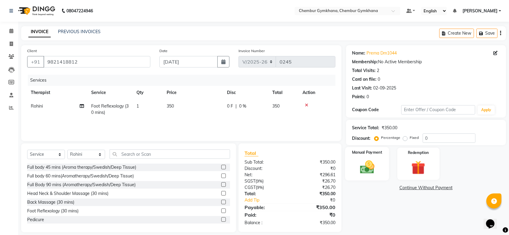
click at [363, 162] on img at bounding box center [367, 167] width 24 height 17
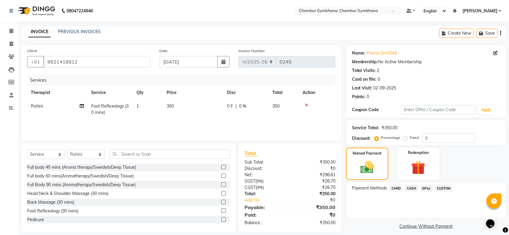
click at [422, 187] on span "GPay" at bounding box center [426, 188] width 12 height 7
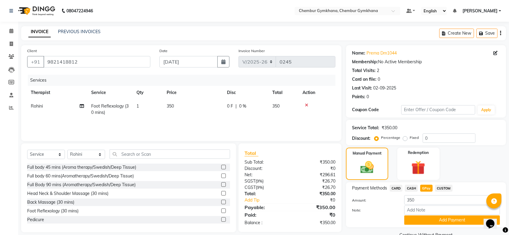
scroll to position [13, 0]
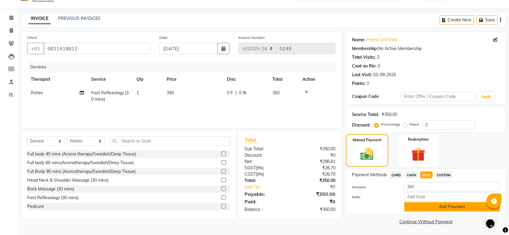
click at [431, 209] on button "Add Payment" at bounding box center [452, 207] width 96 height 9
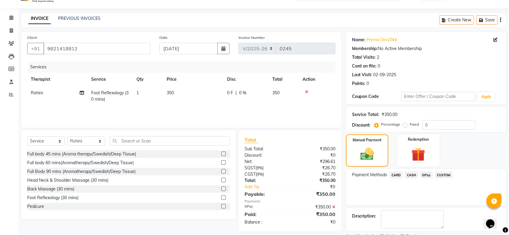
scroll to position [39, 0]
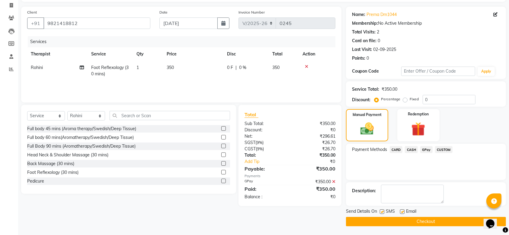
click at [394, 221] on button "Checkout" at bounding box center [426, 221] width 160 height 9
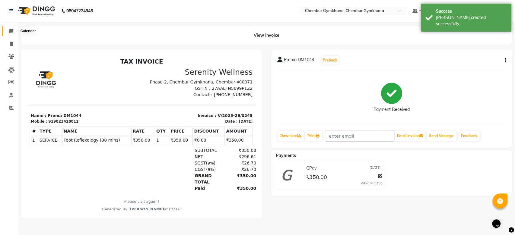
click at [11, 33] on icon at bounding box center [11, 31] width 4 height 5
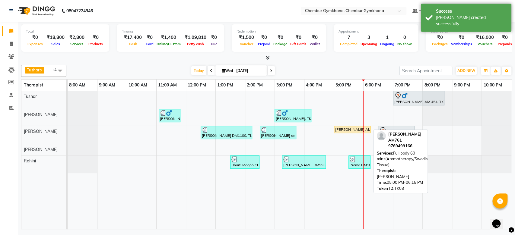
click at [345, 128] on div "[PERSON_NAME] AM761, TK08, 05:00 PM-06:15 PM, Full body 60 mins(Aromatherapy/Sw…" at bounding box center [352, 129] width 35 height 5
select select "1"
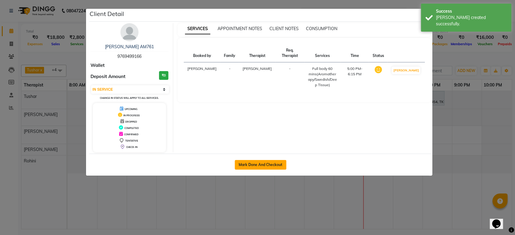
click at [282, 165] on button "Mark Done And Checkout" at bounding box center [261, 165] width 52 height 10
select select "8754"
select select "service"
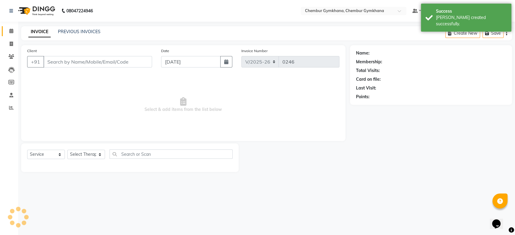
select select "3"
type input "9769499166"
select select "89042"
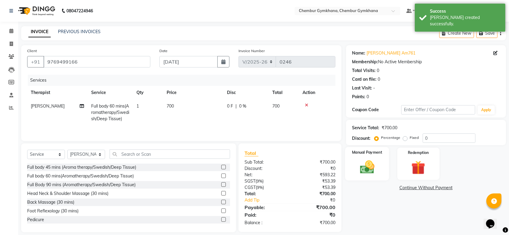
click at [376, 158] on div "Manual Payment" at bounding box center [367, 164] width 44 height 34
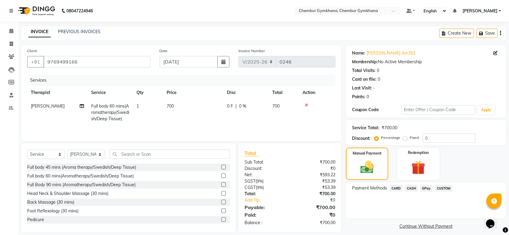
click at [422, 188] on span "GPay" at bounding box center [426, 188] width 12 height 7
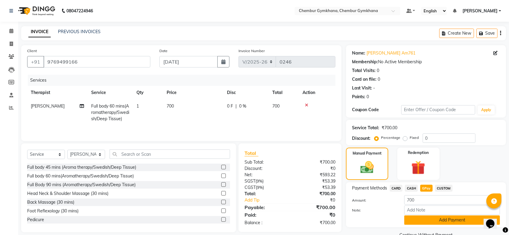
click at [420, 218] on button "Add Payment" at bounding box center [452, 220] width 96 height 9
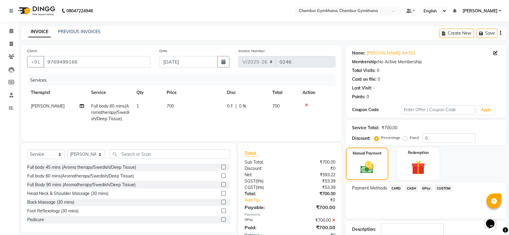
scroll to position [39, 0]
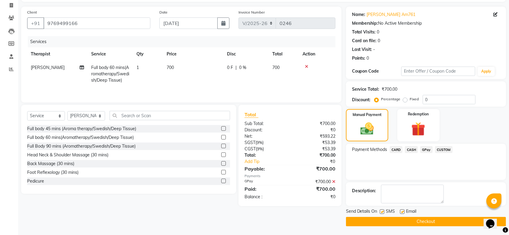
click at [421, 222] on button "Checkout" at bounding box center [426, 221] width 160 height 9
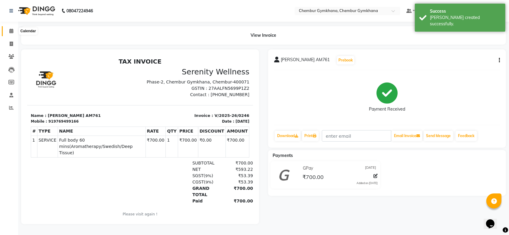
click at [10, 28] on span at bounding box center [11, 31] width 11 height 7
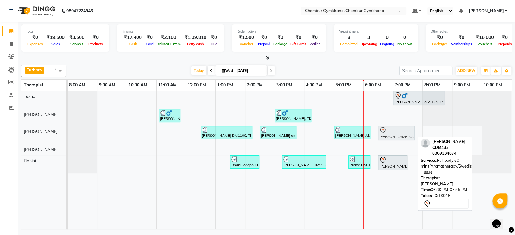
drag, startPoint x: 397, startPoint y: 136, endPoint x: 410, endPoint y: 134, distance: 12.5
click at [68, 134] on div "[PERSON_NAME] DM1100, TK05, 12:30 PM-02:15 PM, Full Body 90 mins (Aromatherapy/…" at bounding box center [68, 135] width 0 height 18
drag, startPoint x: 410, startPoint y: 134, endPoint x: 405, endPoint y: 130, distance: 6.5
click at [68, 130] on div "[PERSON_NAME] DM1100, TK05, 12:30 PM-02:15 PM, Full Body 90 mins (Aromatherapy/…" at bounding box center [68, 135] width 0 height 18
drag, startPoint x: 405, startPoint y: 130, endPoint x: 415, endPoint y: 130, distance: 10.9
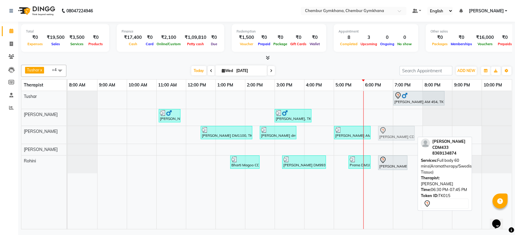
click at [68, 130] on div "[PERSON_NAME] DM1100, TK05, 12:30 PM-02:15 PM, Full Body 90 mins (Aromatherapy/…" at bounding box center [68, 135] width 0 height 18
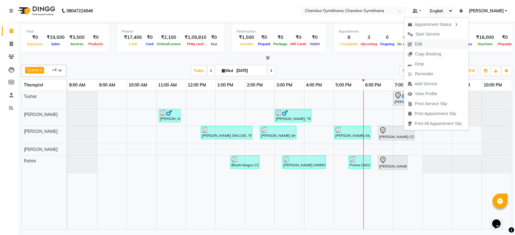
click at [427, 42] on button "Edit" at bounding box center [436, 44] width 65 height 10
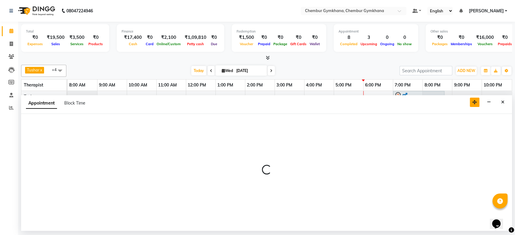
select select "tentative"
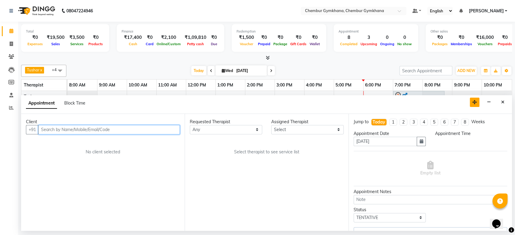
select select "89042"
select select "1110"
select select "4397"
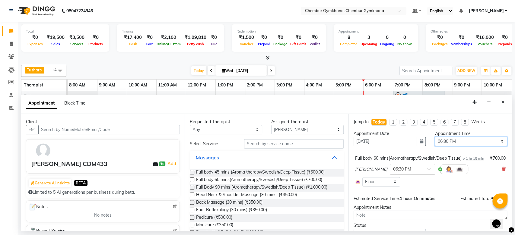
click at [460, 140] on select "Select 09:00 AM 09:15 AM 09:30 AM 09:45 AM 10:00 AM 10:15 AM 10:30 AM 10:45 AM …" at bounding box center [471, 141] width 72 height 9
select select "1140"
click at [435, 137] on select "Select 09:00 AM 09:15 AM 09:30 AM 09:45 AM 10:00 AM 10:15 AM 10:30 AM 10:45 AM …" at bounding box center [471, 141] width 72 height 9
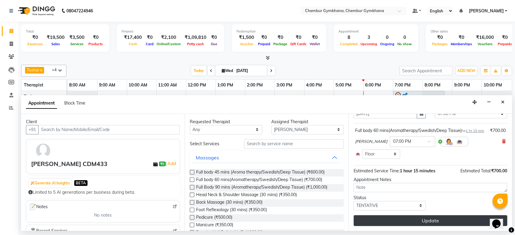
click at [419, 219] on button "Update" at bounding box center [431, 221] width 154 height 11
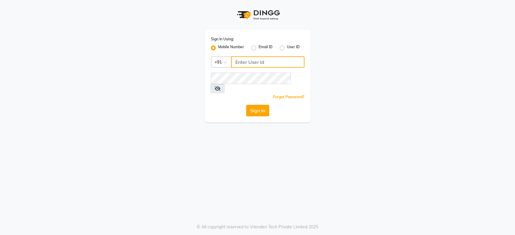
type input "9821414342"
click at [257, 105] on button "Sign In" at bounding box center [257, 110] width 23 height 11
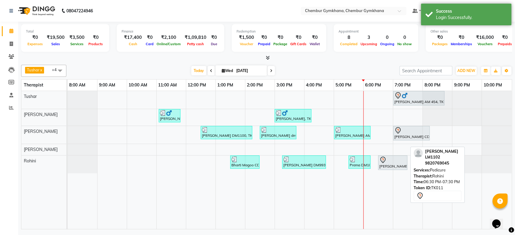
click at [389, 166] on div "[PERSON_NAME] LM1102, TK11, 06:30 PM-07:30 PM, Pedicure" at bounding box center [393, 163] width 28 height 13
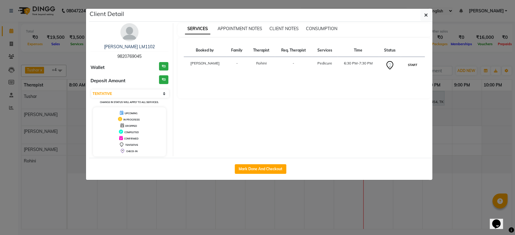
click at [413, 67] on button "START" at bounding box center [413, 65] width 12 height 8
select select "1"
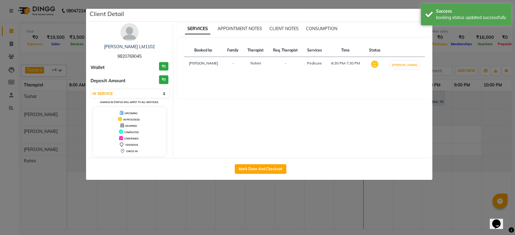
click at [456, 180] on ngb-modal-window "Client Detail Rajni Kulkarni LM1102 9820769045 Wallet ₹0 Deposit Amount ₹0 Sele…" at bounding box center [257, 117] width 515 height 235
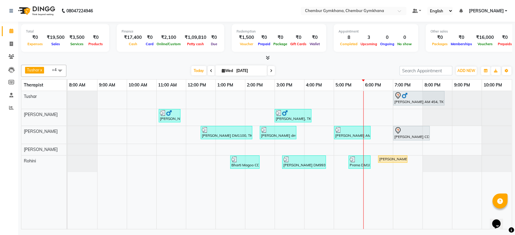
click at [307, 70] on div "[DATE] [DATE]" at bounding box center [232, 70] width 327 height 9
click at [290, 62] on div "[PERSON_NAME] x [PERSON_NAME] x [PERSON_NAME] [PERSON_NAME] x +4 Select All Pap…" at bounding box center [266, 145] width 491 height 167
click at [290, 62] on div "Total ₹0 Expenses ₹19,500 Sales ₹3,500 Services ₹0 Products Finance ₹17,400 Cas…" at bounding box center [266, 127] width 497 height 210
click at [265, 67] on span "Wed 03-09-2025" at bounding box center [242, 71] width 52 height 10
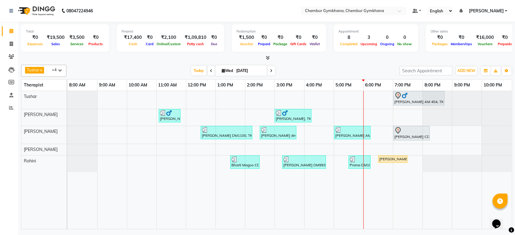
click at [265, 67] on span "Wed 03-09-2025" at bounding box center [242, 71] width 52 height 10
click at [249, 71] on input "[DATE]" at bounding box center [250, 70] width 30 height 9
select select "9"
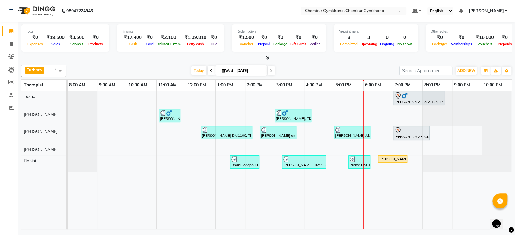
select select "2025"
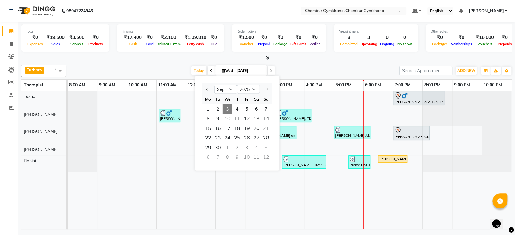
click at [249, 71] on input "[DATE]" at bounding box center [250, 70] width 30 height 9
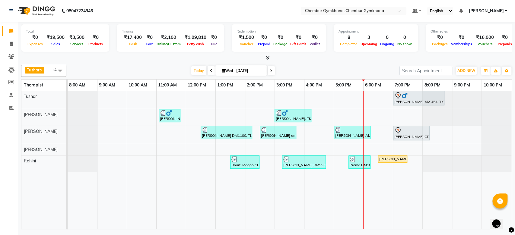
click at [249, 71] on input "[DATE]" at bounding box center [250, 70] width 30 height 9
select select "9"
select select "2025"
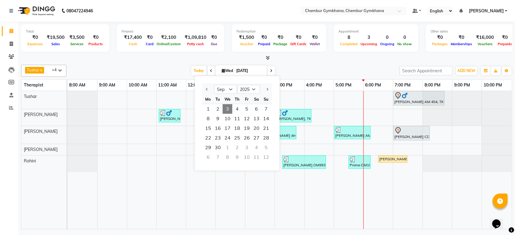
click at [249, 71] on input "[DATE]" at bounding box center [250, 70] width 30 height 9
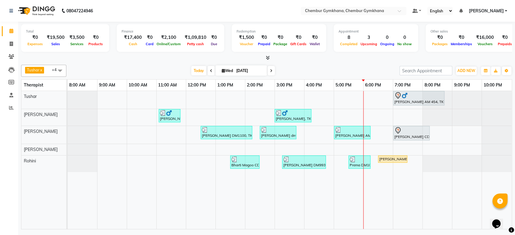
click at [221, 104] on div "Shyam Gianani AM 454, TK04, 07:00 PM-08:45 PM, Full Body 90 mins (Aromatherapy/…" at bounding box center [290, 160] width 444 height 138
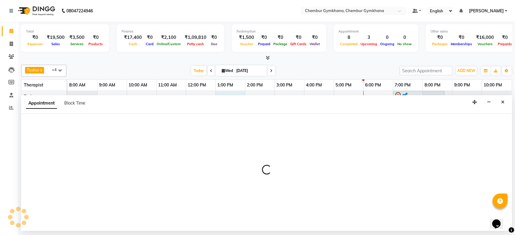
select select "88851"
select select "780"
select select "tentative"
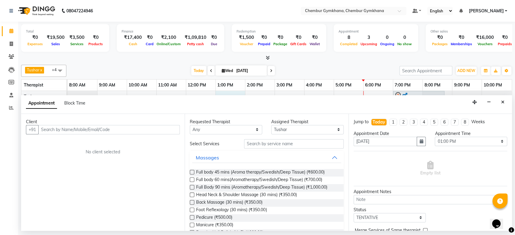
type input "V"
type input "[DATE]"
click at [505, 100] on button "Close" at bounding box center [503, 102] width 9 height 9
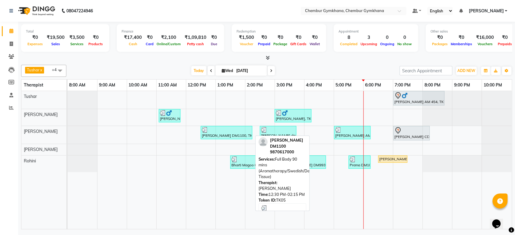
click at [229, 134] on div "[PERSON_NAME] DM1100, TK05, 12:30 PM-02:15 PM, Full Body 90 mins (Aromatherapy/…" at bounding box center [226, 132] width 50 height 11
select select "3"
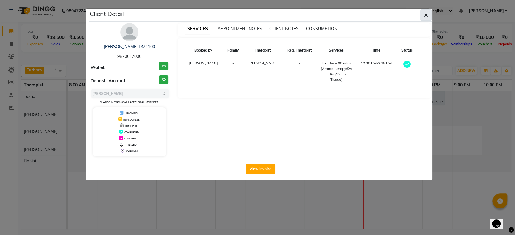
click at [423, 13] on button "button" at bounding box center [426, 14] width 11 height 11
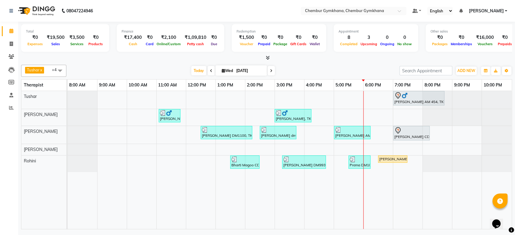
click at [315, 62] on div "[PERSON_NAME] x [PERSON_NAME] x [PERSON_NAME] [PERSON_NAME] x +4 Select All Pap…" at bounding box center [266, 145] width 491 height 167
click at [272, 71] on span at bounding box center [271, 70] width 7 height 9
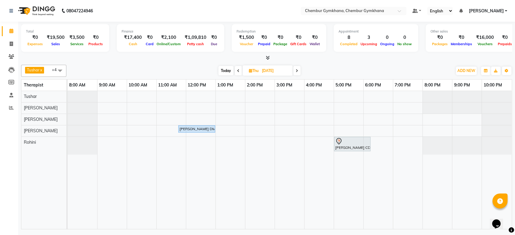
click at [297, 69] on icon at bounding box center [297, 71] width 2 height 4
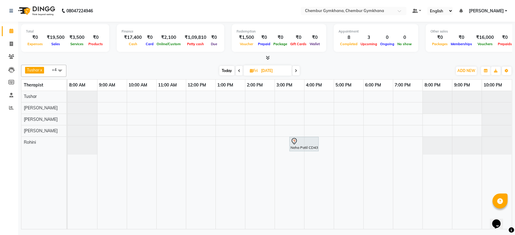
click at [297, 69] on span at bounding box center [296, 70] width 7 height 9
type input "06-09-2025"
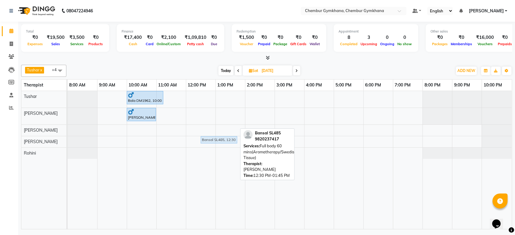
drag, startPoint x: 210, startPoint y: 129, endPoint x: 207, endPoint y: 139, distance: 10.3
click at [207, 139] on tbody "Bala DM1962, 10:00 AM-11:15 AM, Full body 60 mins(Aromatherapy/Swedish/Deep Tis…" at bounding box center [290, 125] width 444 height 68
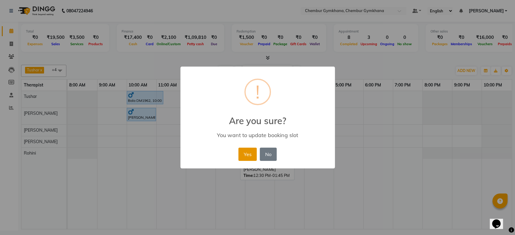
click at [248, 158] on button "Yes" at bounding box center [247, 154] width 18 height 13
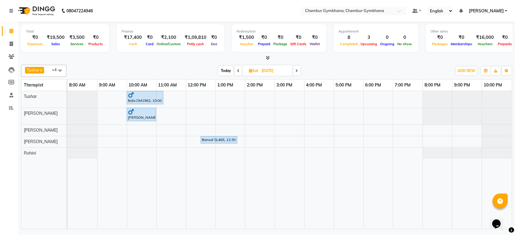
click at [204, 126] on div "Bala DM1962, 10:00 AM-11:15 AM, Full body 60 mins(Aromatherapy/Swedish/Deep Tis…" at bounding box center [290, 160] width 444 height 138
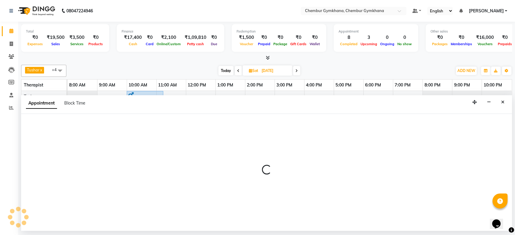
select select "89042"
select select "720"
select select "tentative"
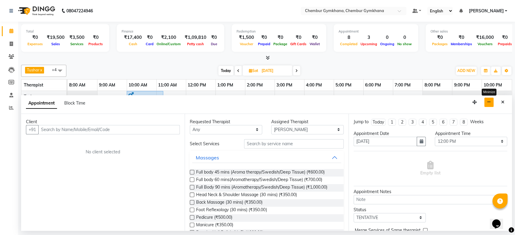
click at [490, 99] on button "button" at bounding box center [489, 102] width 9 height 9
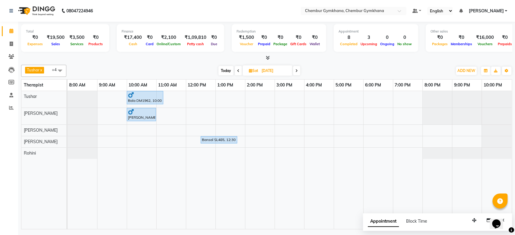
click at [239, 73] on span at bounding box center [238, 70] width 7 height 9
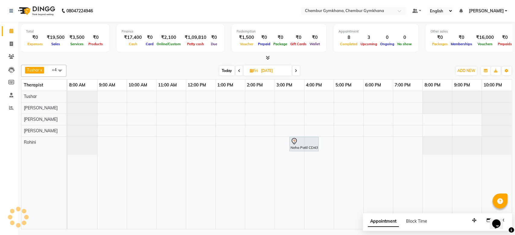
click at [239, 73] on span at bounding box center [239, 70] width 7 height 9
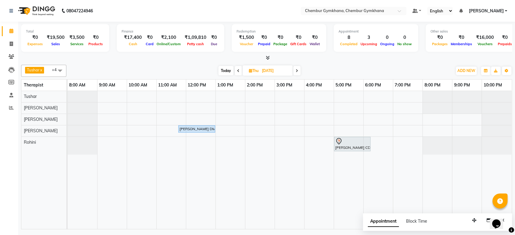
click at [239, 73] on span at bounding box center [238, 70] width 7 height 9
type input "[DATE]"
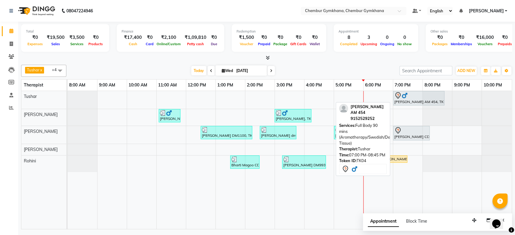
click at [409, 102] on div "[PERSON_NAME] AM 454, TK04, 07:00 PM-08:45 PM, Full Body 90 mins (Aromatherapy/…" at bounding box center [419, 98] width 50 height 13
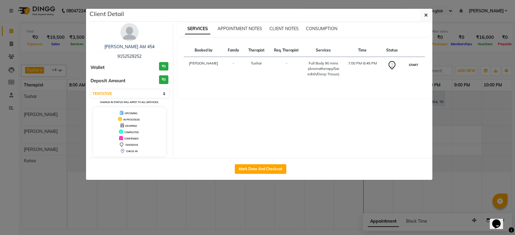
click at [410, 64] on button "START" at bounding box center [414, 65] width 12 height 8
select select "1"
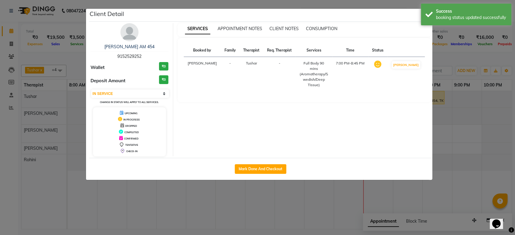
click at [468, 125] on ngb-modal-window "Client Detail Shyam Gianani AM 454 9152529252 Wallet ₹0 Deposit Amount ₹0 Selec…" at bounding box center [257, 117] width 515 height 235
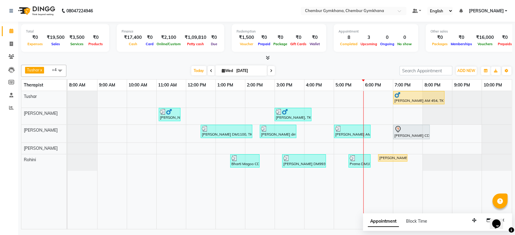
click at [271, 72] on icon at bounding box center [271, 71] width 2 height 4
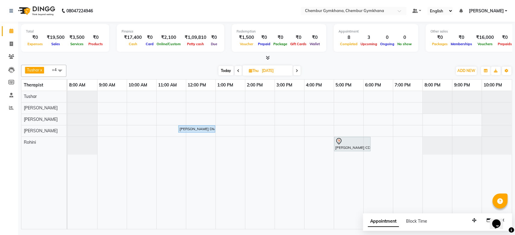
click at [296, 69] on icon at bounding box center [297, 71] width 2 height 4
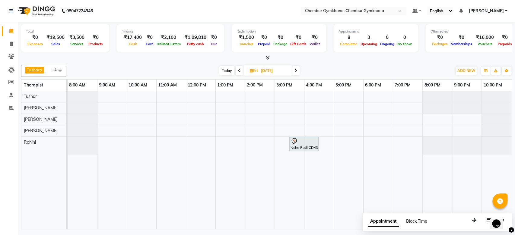
click at [295, 71] on icon at bounding box center [296, 71] width 2 height 4
type input "06-09-2025"
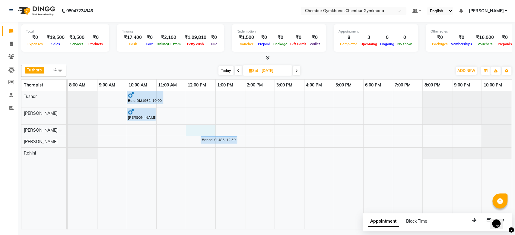
click at [193, 133] on div "Bala DM1962, 10:00 AM-11:15 AM, Full body 60 mins(Aromatherapy/Swedish/Deep Tis…" at bounding box center [290, 160] width 444 height 138
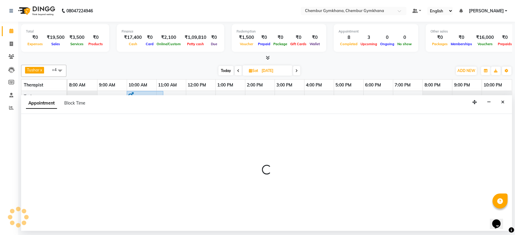
select select "89042"
select select "720"
select select "tentative"
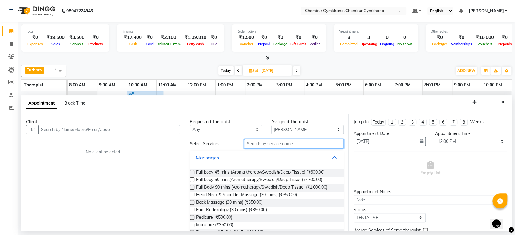
click at [300, 142] on input "text" at bounding box center [294, 143] width 100 height 9
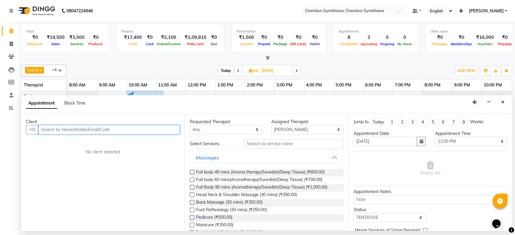
click at [104, 126] on input "text" at bounding box center [109, 129] width 142 height 9
type input "9820632457"
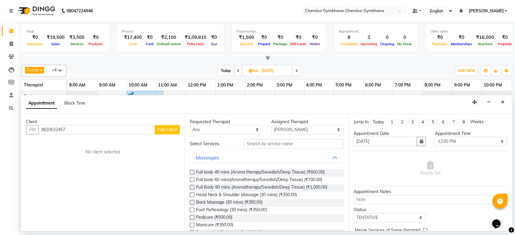
click at [172, 133] on button "Add Client" at bounding box center [167, 129] width 25 height 9
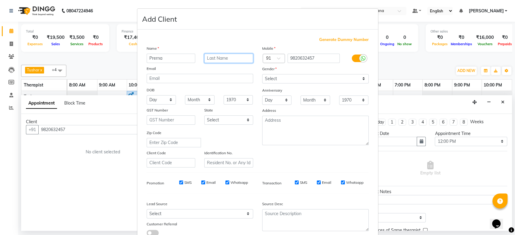
click at [206, 54] on input "text" at bounding box center [228, 58] width 49 height 9
click at [155, 60] on input "Prerna" at bounding box center [171, 58] width 49 height 9
type input "Prerana"
click at [206, 55] on input "text" at bounding box center [228, 58] width 49 height 9
type input "DM1351"
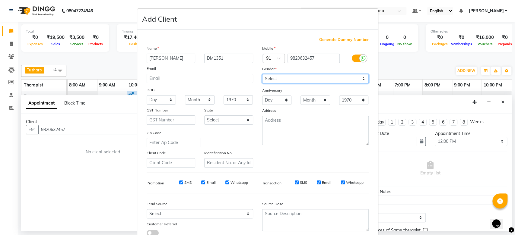
click at [323, 79] on select "Select [DEMOGRAPHIC_DATA] [DEMOGRAPHIC_DATA] Other Prefer Not To Say" at bounding box center [315, 78] width 107 height 9
select select "[DEMOGRAPHIC_DATA]"
click at [262, 74] on select "Select [DEMOGRAPHIC_DATA] [DEMOGRAPHIC_DATA] Other Prefer Not To Say" at bounding box center [315, 78] width 107 height 9
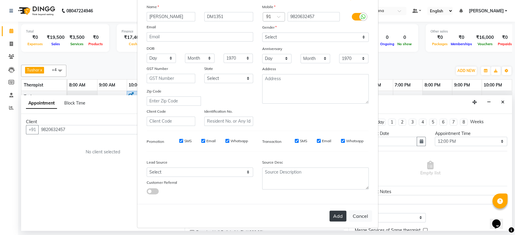
click at [332, 214] on button "Add" at bounding box center [338, 216] width 17 height 11
select select
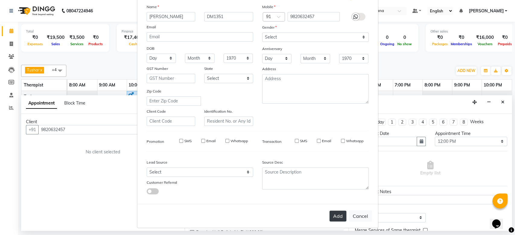
select select
checkbox input "false"
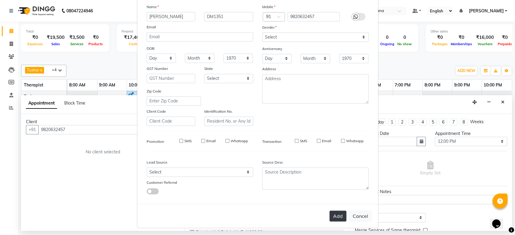
checkbox input "false"
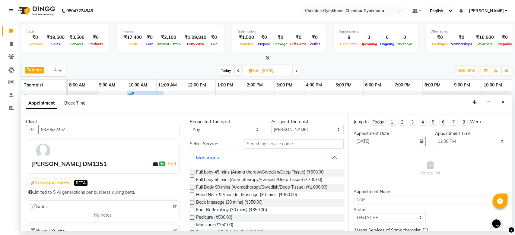
click at [192, 187] on label at bounding box center [192, 187] width 5 height 5
click at [192, 187] on input "checkbox" at bounding box center [192, 188] width 4 height 4
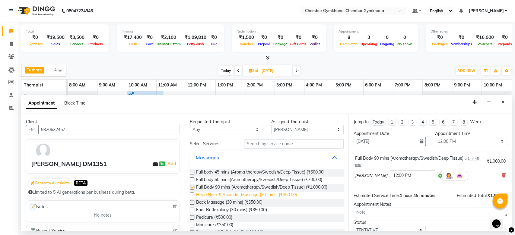
checkbox input "false"
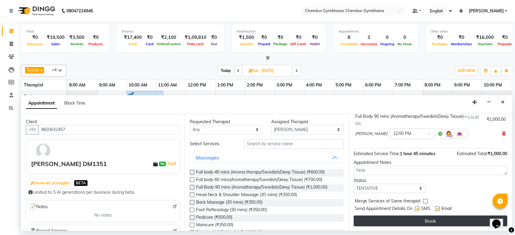
click at [422, 219] on button "Book" at bounding box center [431, 221] width 154 height 11
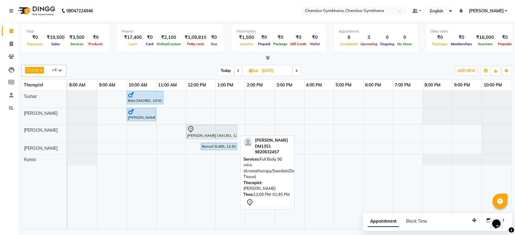
click at [229, 136] on div "Prerana DM1351, 12:00 PM-01:45 PM, Full Body 90 mins (Aromatherapy/Swedish/Deep…" at bounding box center [212, 132] width 50 height 13
select select "7"
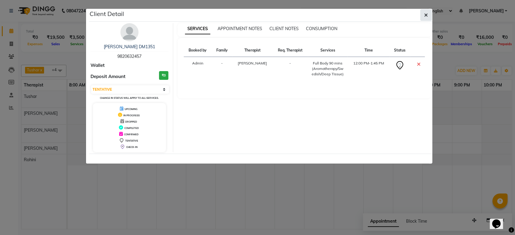
click at [431, 15] on button "button" at bounding box center [426, 14] width 11 height 11
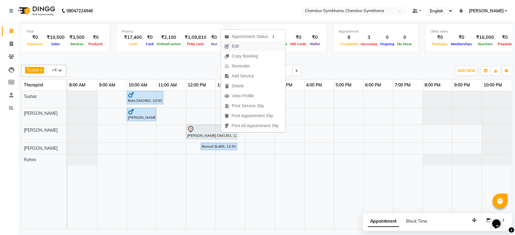
click at [261, 48] on button "Edit" at bounding box center [253, 46] width 65 height 10
select select "tentative"
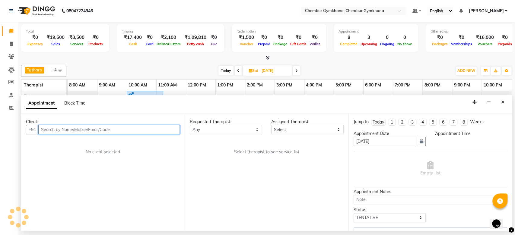
select select "89042"
select select "720"
select select "4397"
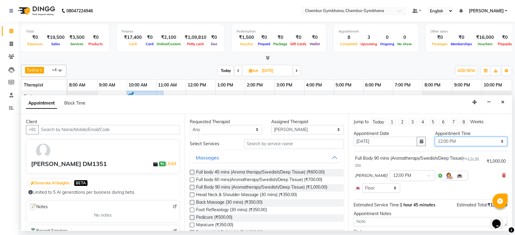
click at [447, 139] on select "Select 09:00 AM 09:15 AM 09:30 AM 09:45 AM 10:00 AM 10:15 AM 10:30 AM 10:45 AM …" at bounding box center [471, 141] width 72 height 9
select select "750"
click at [435, 137] on select "Select 09:00 AM 09:15 AM 09:30 AM 09:45 AM 10:00 AM 10:15 AM 10:30 AM 10:45 AM …" at bounding box center [471, 141] width 72 height 9
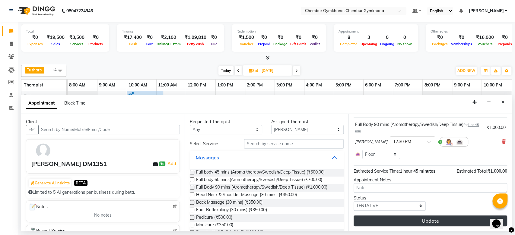
click at [454, 225] on button "Update" at bounding box center [431, 221] width 154 height 11
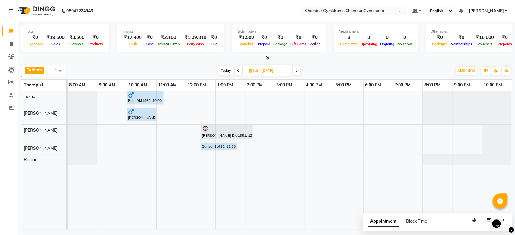
click at [239, 72] on span at bounding box center [238, 70] width 7 height 9
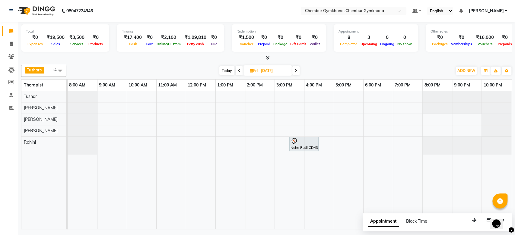
click at [239, 72] on icon at bounding box center [239, 71] width 2 height 4
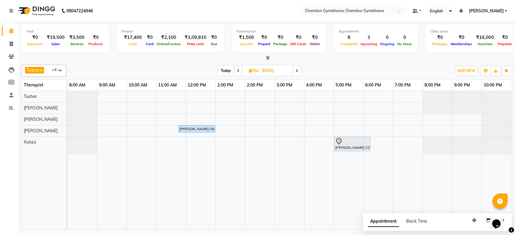
click at [239, 72] on span at bounding box center [238, 70] width 7 height 9
type input "[DATE]"
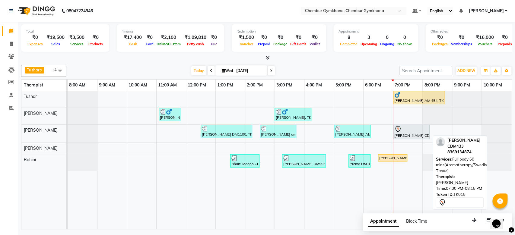
click at [407, 133] on div "[PERSON_NAME] CDM433, TK15, 07:00 PM-08:15 PM, Full body 60 mins(Aromatherapy/S…" at bounding box center [411, 132] width 35 height 13
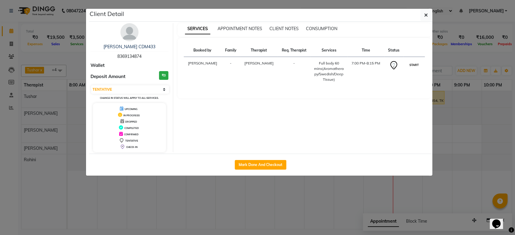
click at [414, 62] on button "START" at bounding box center [414, 65] width 12 height 8
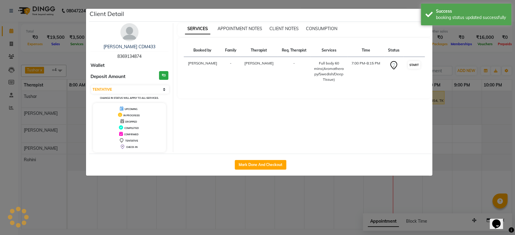
select select "1"
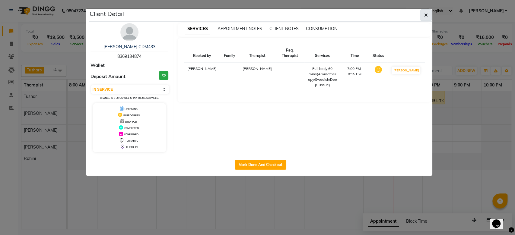
click at [427, 14] on icon "button" at bounding box center [426, 15] width 4 height 5
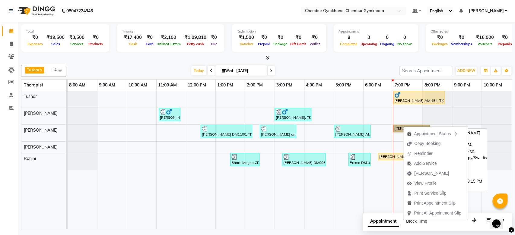
click at [397, 127] on link "[PERSON_NAME] CDM433, TK15, 07:00 PM-08:15 PM, Full body 60 mins(Aromatherapy/S…" at bounding box center [411, 128] width 37 height 7
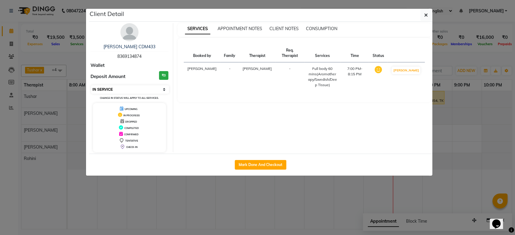
click at [163, 91] on select "Select IN SERVICE CONFIRMED TENTATIVE CHECK IN MARK DONE DROPPED UPCOMING" at bounding box center [130, 89] width 78 height 8
click at [91, 85] on select "Select IN SERVICE CONFIRMED TENTATIVE CHECK IN MARK DONE DROPPED UPCOMING" at bounding box center [130, 89] width 78 height 8
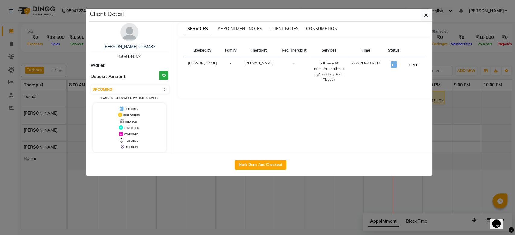
click at [412, 66] on button "START" at bounding box center [414, 65] width 12 height 8
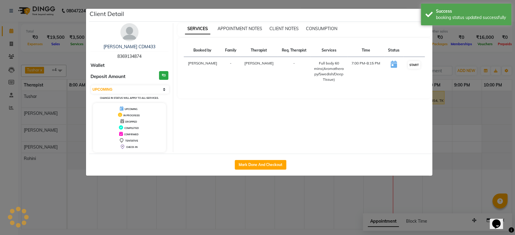
select select "1"
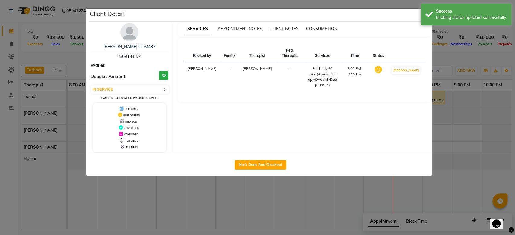
click at [460, 115] on ngb-modal-window "Client Detail Anjani CDM433 8369134874 Wallet Deposit Amount ₹0 Select IN SERVI…" at bounding box center [257, 117] width 515 height 235
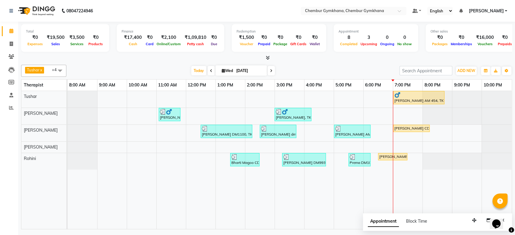
select select "1"
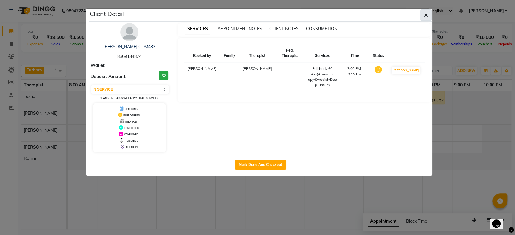
click at [425, 15] on icon "button" at bounding box center [426, 15] width 4 height 5
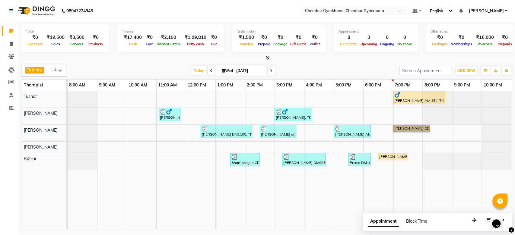
click at [376, 173] on td at bounding box center [379, 160] width 30 height 138
click at [422, 138] on div "Shyam Gianani AM 454, TK04, 07:00 PM-08:45 PM, Full Body 90 mins (Aromatherapy/…" at bounding box center [290, 160] width 444 height 138
select select "89042"
select select "1140"
select select "tentative"
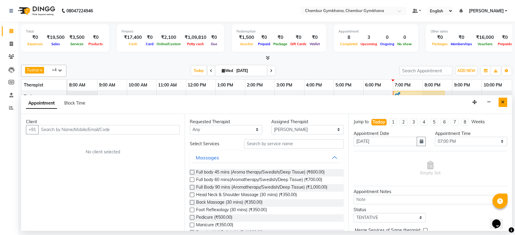
click at [507, 104] on div "Appointment Block Time" at bounding box center [266, 104] width 491 height 19
click at [503, 106] on button "Close" at bounding box center [503, 102] width 9 height 9
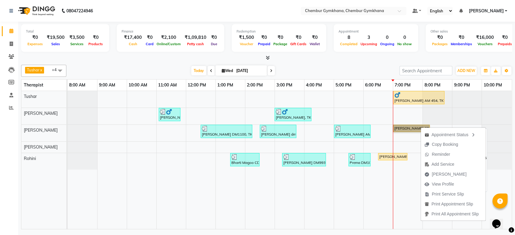
click at [408, 130] on link "[PERSON_NAME] CDM433, TK15, 07:00 PM-08:15 PM, Full body 60 mins(Aromatherapy/S…" at bounding box center [411, 128] width 37 height 7
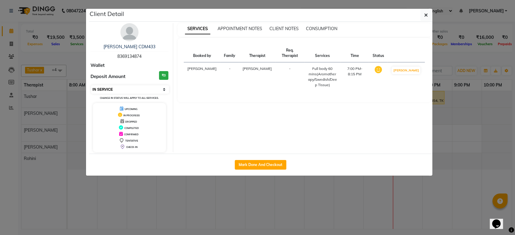
click at [122, 92] on select "Select IN SERVICE CONFIRMED TENTATIVE CHECK IN MARK DONE DROPPED UPCOMING" at bounding box center [130, 89] width 78 height 8
select select "5"
click at [91, 85] on select "Select IN SERVICE CONFIRMED TENTATIVE CHECK IN MARK DONE DROPPED UPCOMING" at bounding box center [130, 89] width 78 height 8
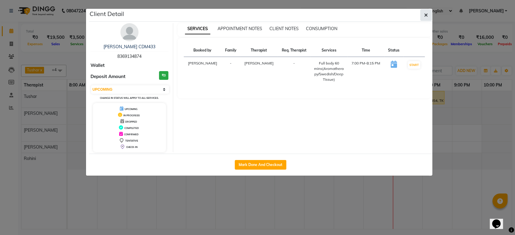
click at [425, 18] on button "button" at bounding box center [426, 14] width 11 height 11
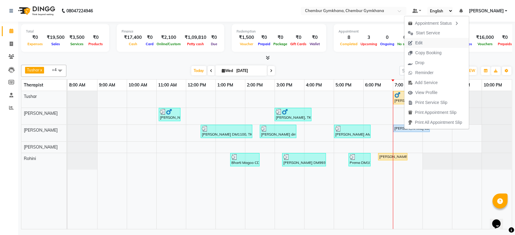
click at [430, 43] on button "Edit" at bounding box center [437, 43] width 65 height 10
select select "upcoming"
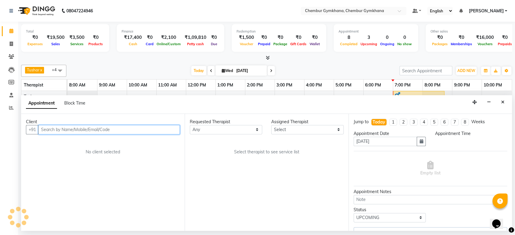
select select "89042"
select select "1140"
select select "4397"
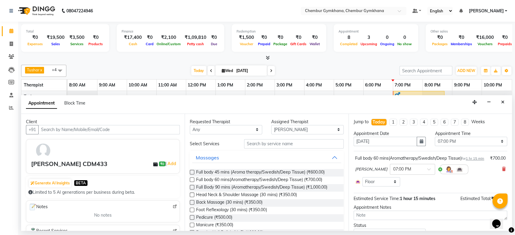
click at [191, 187] on label at bounding box center [192, 187] width 5 height 5
click at [191, 187] on input "checkbox" at bounding box center [192, 188] width 4 height 4
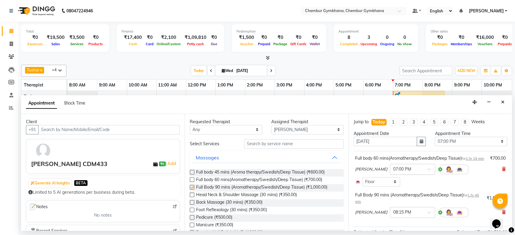
checkbox input "false"
click at [502, 171] on icon at bounding box center [504, 169] width 4 height 4
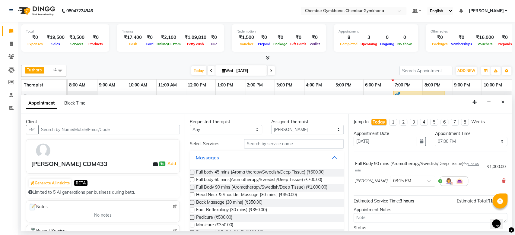
scroll to position [30, 0]
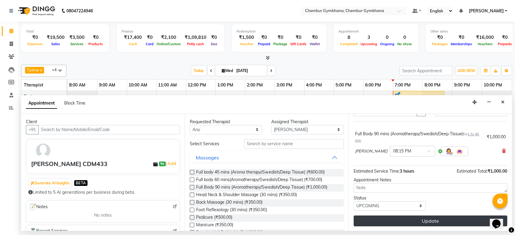
click at [423, 224] on button "Update" at bounding box center [431, 221] width 154 height 11
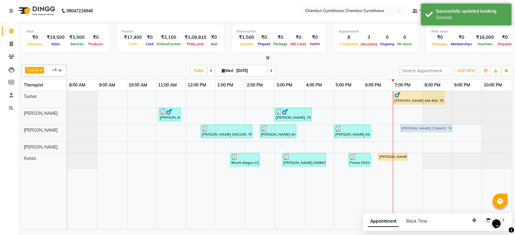
drag, startPoint x: 453, startPoint y: 124, endPoint x: 425, endPoint y: 133, distance: 29.2
click at [425, 133] on div "Shyam Gianani AM 454, TK04, 07:00 PM-08:45 PM, Full Body 90 mins (Aromatherapy/…" at bounding box center [290, 160] width 444 height 138
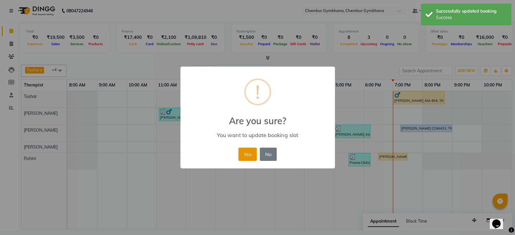
click at [253, 155] on button "Yes" at bounding box center [247, 154] width 18 height 13
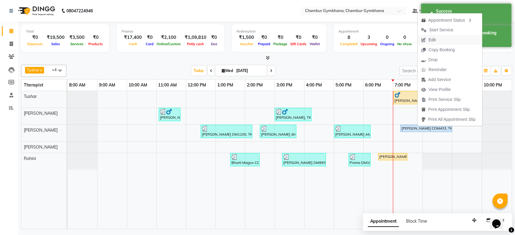
click at [439, 43] on span "Edit" at bounding box center [429, 40] width 22 height 10
select select "89042"
select select "1155"
select select "4397"
select select "upcoming"
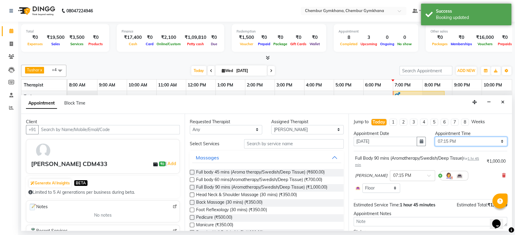
click at [451, 138] on select "Select 09:00 AM 09:15 AM 09:30 AM 09:45 AM 10:00 AM 10:15 AM 10:30 AM 10:45 AM …" at bounding box center [471, 141] width 72 height 9
select select "1140"
click at [435, 137] on select "Select 09:00 AM 09:15 AM 09:30 AM 09:45 AM 10:00 AM 10:15 AM 10:30 AM 10:45 AM …" at bounding box center [471, 141] width 72 height 9
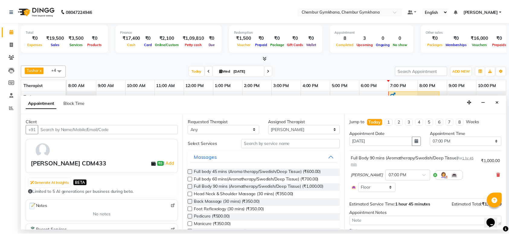
scroll to position [34, 0]
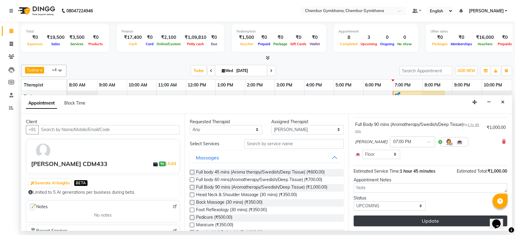
click at [382, 222] on button "Update" at bounding box center [431, 221] width 154 height 11
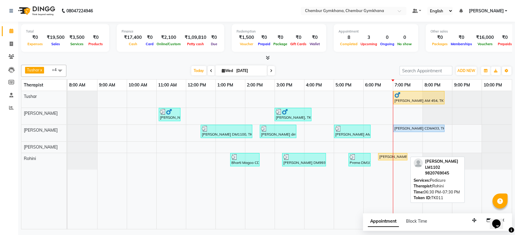
click at [389, 156] on div "[PERSON_NAME] LM1102, TK11, 06:30 PM-07:30 PM, Pedicure" at bounding box center [393, 156] width 28 height 5
select select "1"
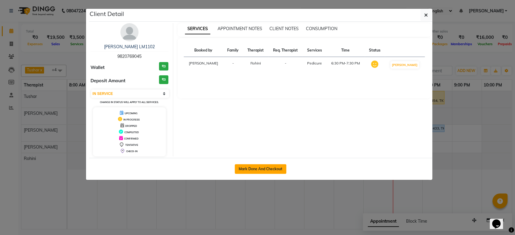
click at [276, 167] on button "Mark Done And Checkout" at bounding box center [261, 170] width 52 height 10
select select "service"
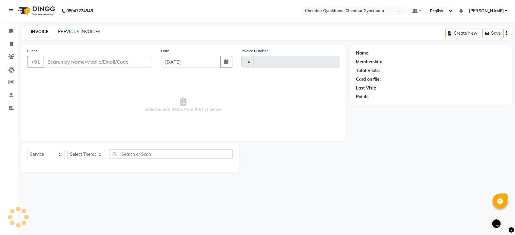
type input "0247"
select select "8754"
type input "9820769045"
select select "88850"
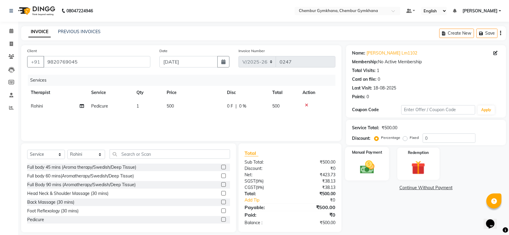
click at [376, 165] on img at bounding box center [367, 167] width 24 height 17
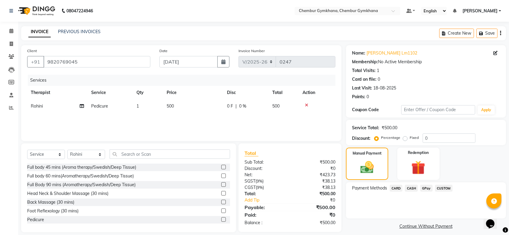
click at [424, 189] on span "GPay" at bounding box center [426, 188] width 12 height 7
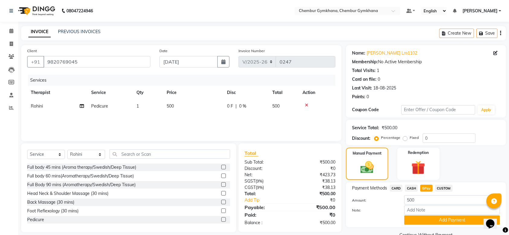
scroll to position [13, 0]
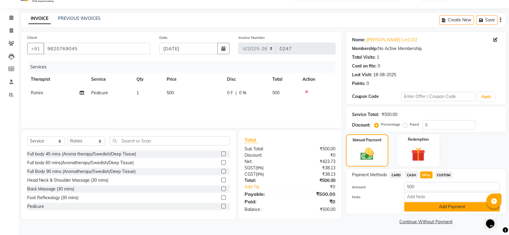
click at [433, 205] on button "Add Payment" at bounding box center [452, 207] width 96 height 9
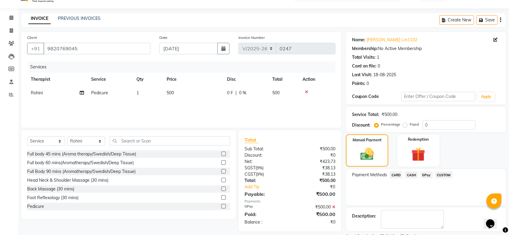
scroll to position [39, 0]
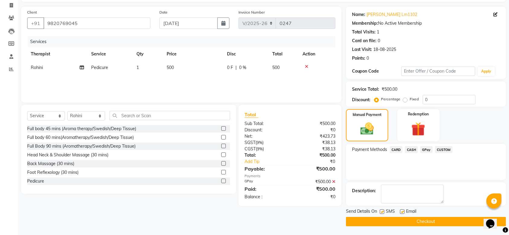
click at [425, 222] on button "Checkout" at bounding box center [426, 221] width 160 height 9
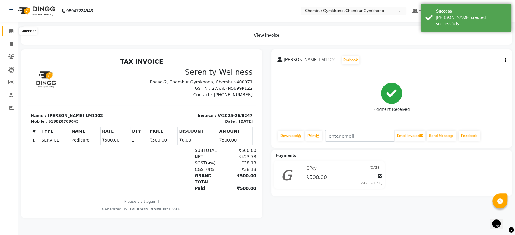
click at [9, 30] on icon at bounding box center [11, 31] width 4 height 5
